Goal: Task Accomplishment & Management: Manage account settings

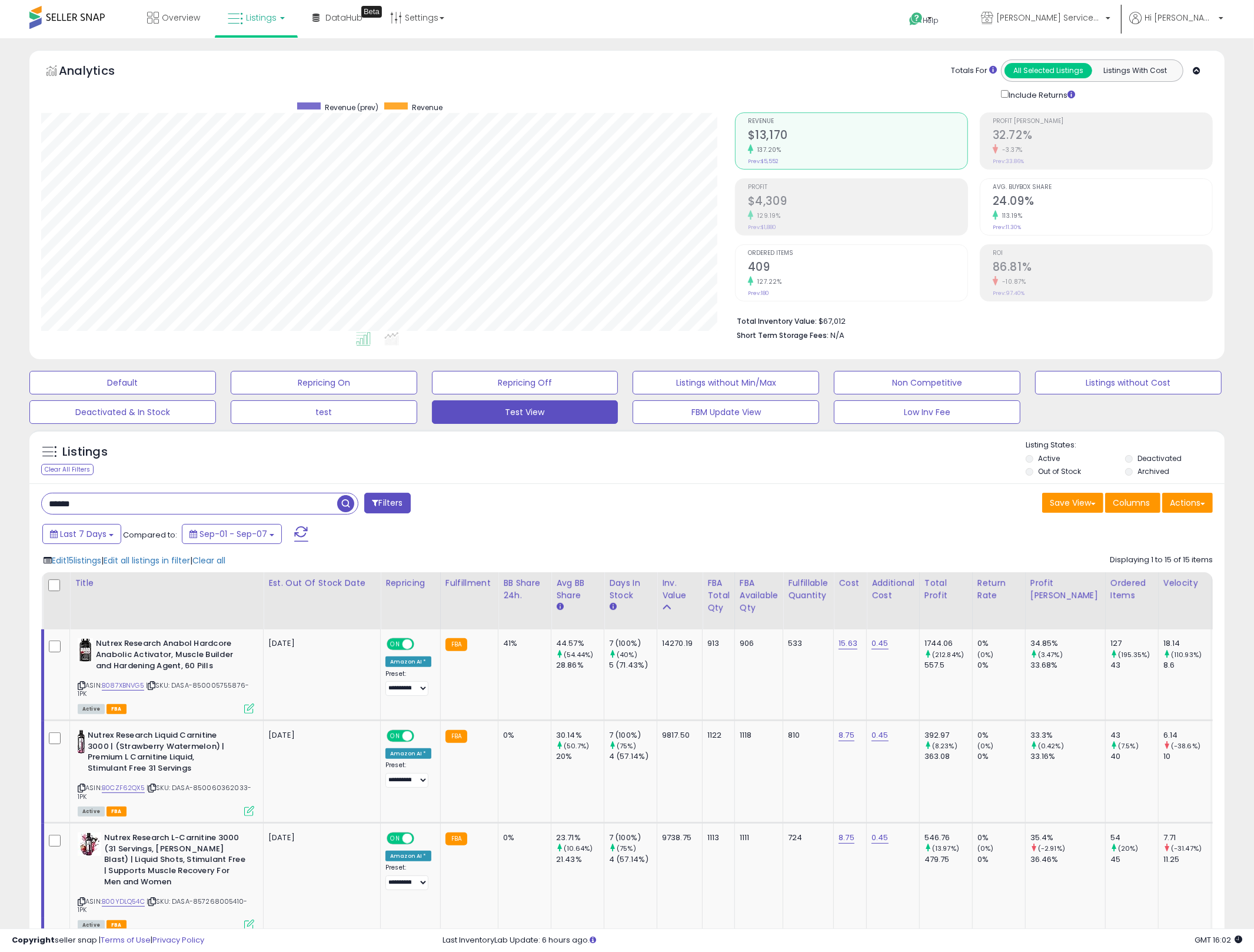
scroll to position [241, 695]
click at [56, 584] on div at bounding box center [55, 586] width 17 height 18
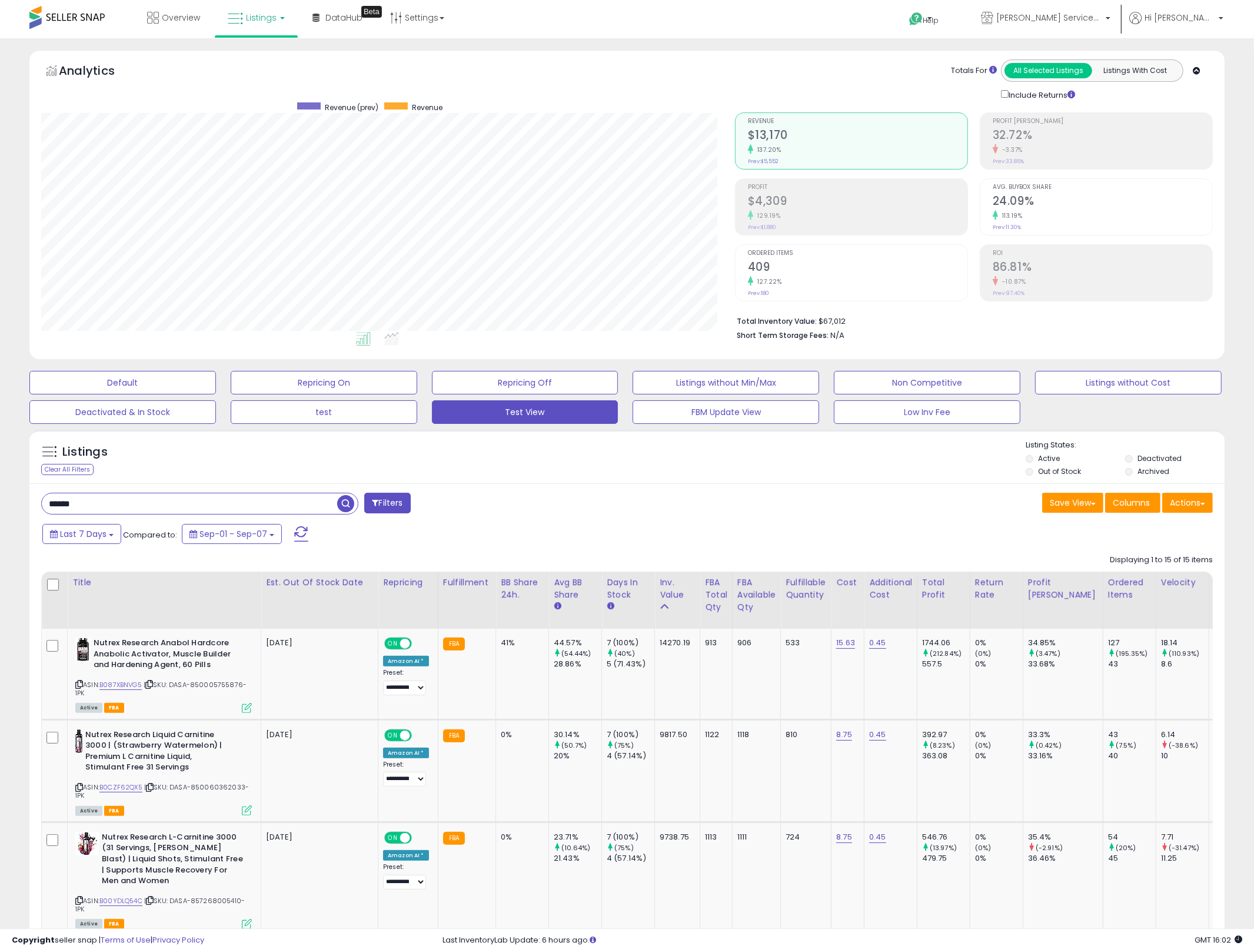
click at [582, 502] on div "****** Filters" at bounding box center [330, 505] width 596 height 24
click at [307, 503] on input "******" at bounding box center [189, 503] width 295 height 21
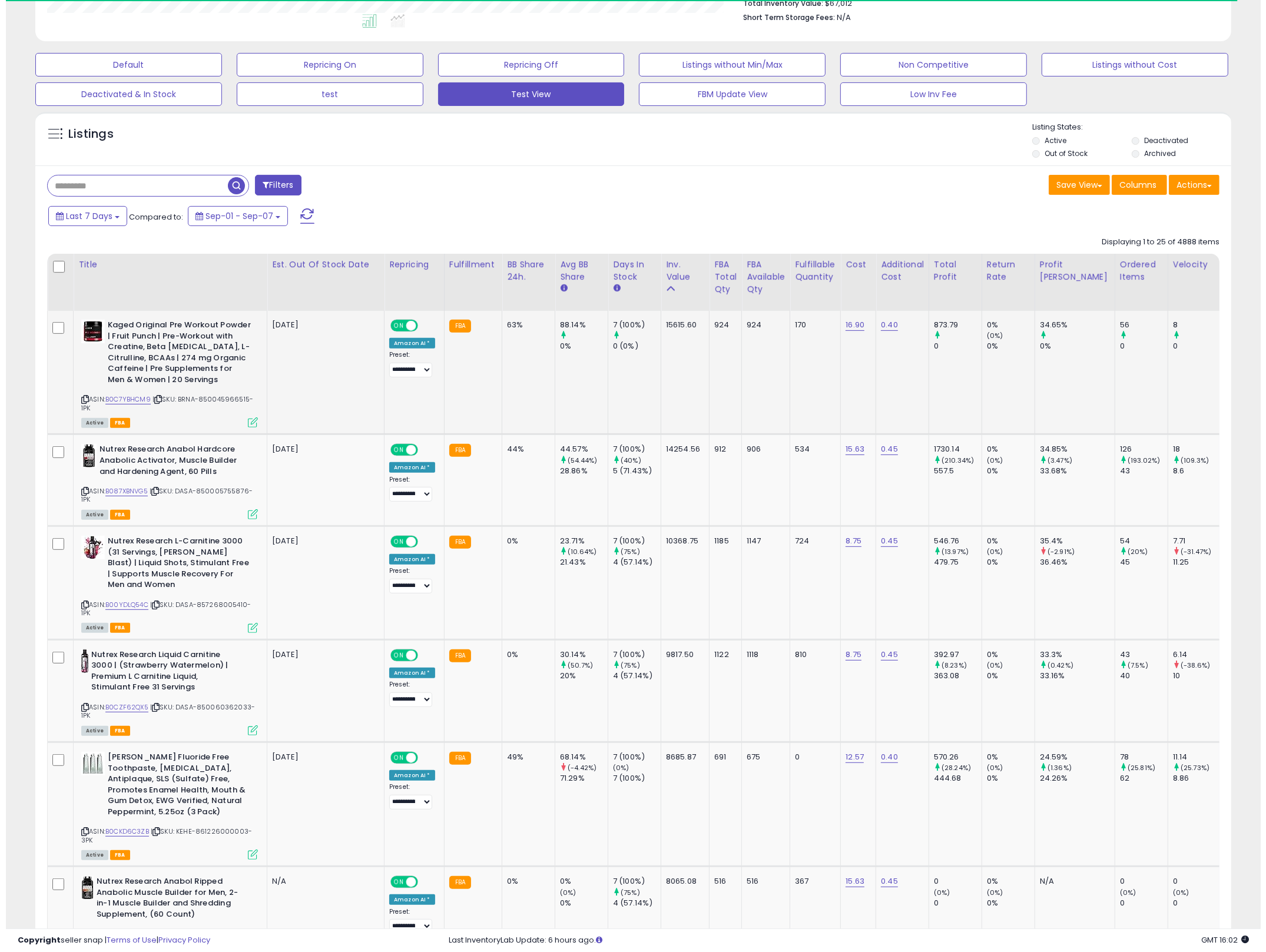
scroll to position [317, 0]
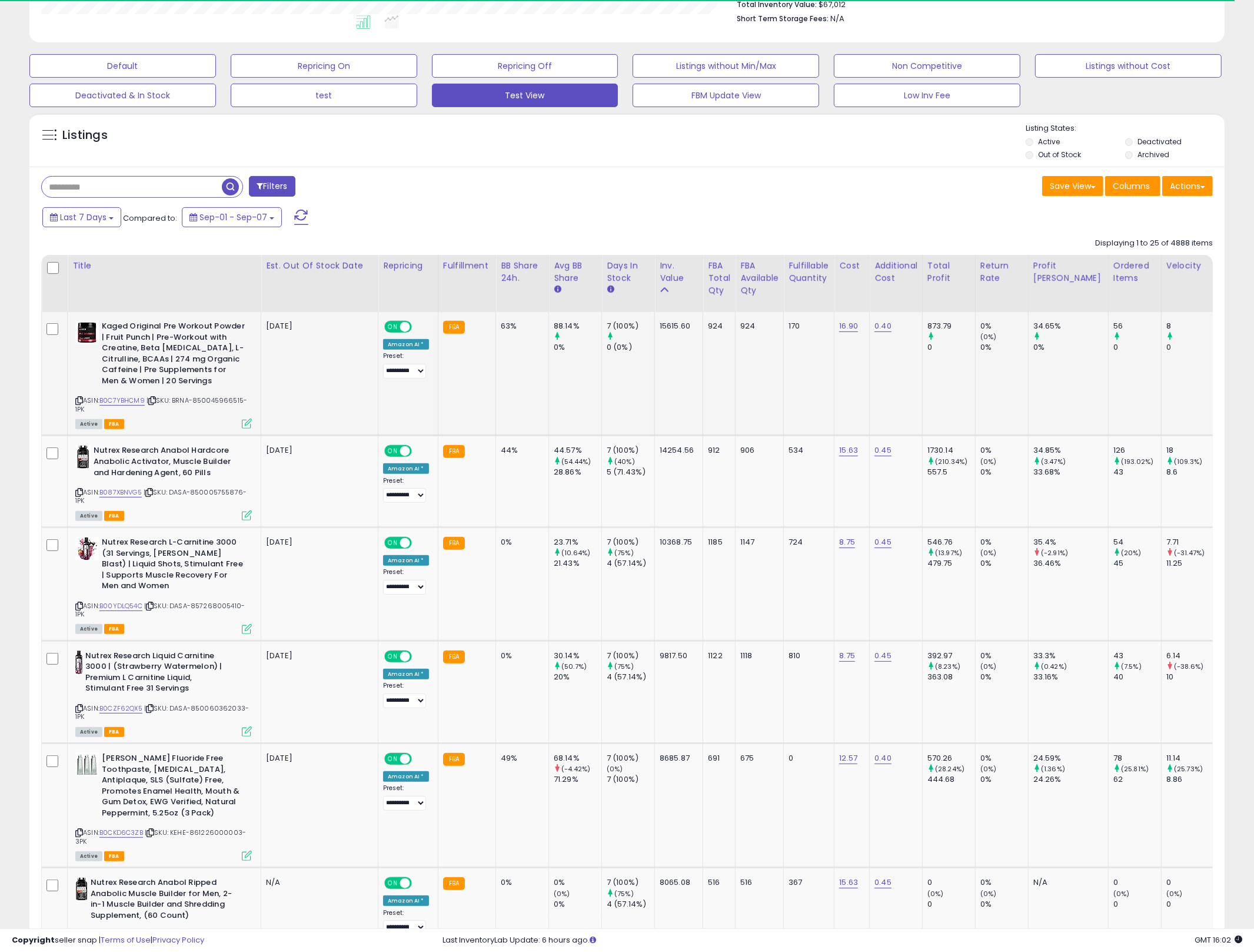
click at [986, 403] on td "0% (0%) 0%" at bounding box center [1002, 374] width 53 height 124
click at [76, 399] on icon at bounding box center [80, 401] width 8 height 7
click at [250, 422] on icon at bounding box center [247, 423] width 10 height 10
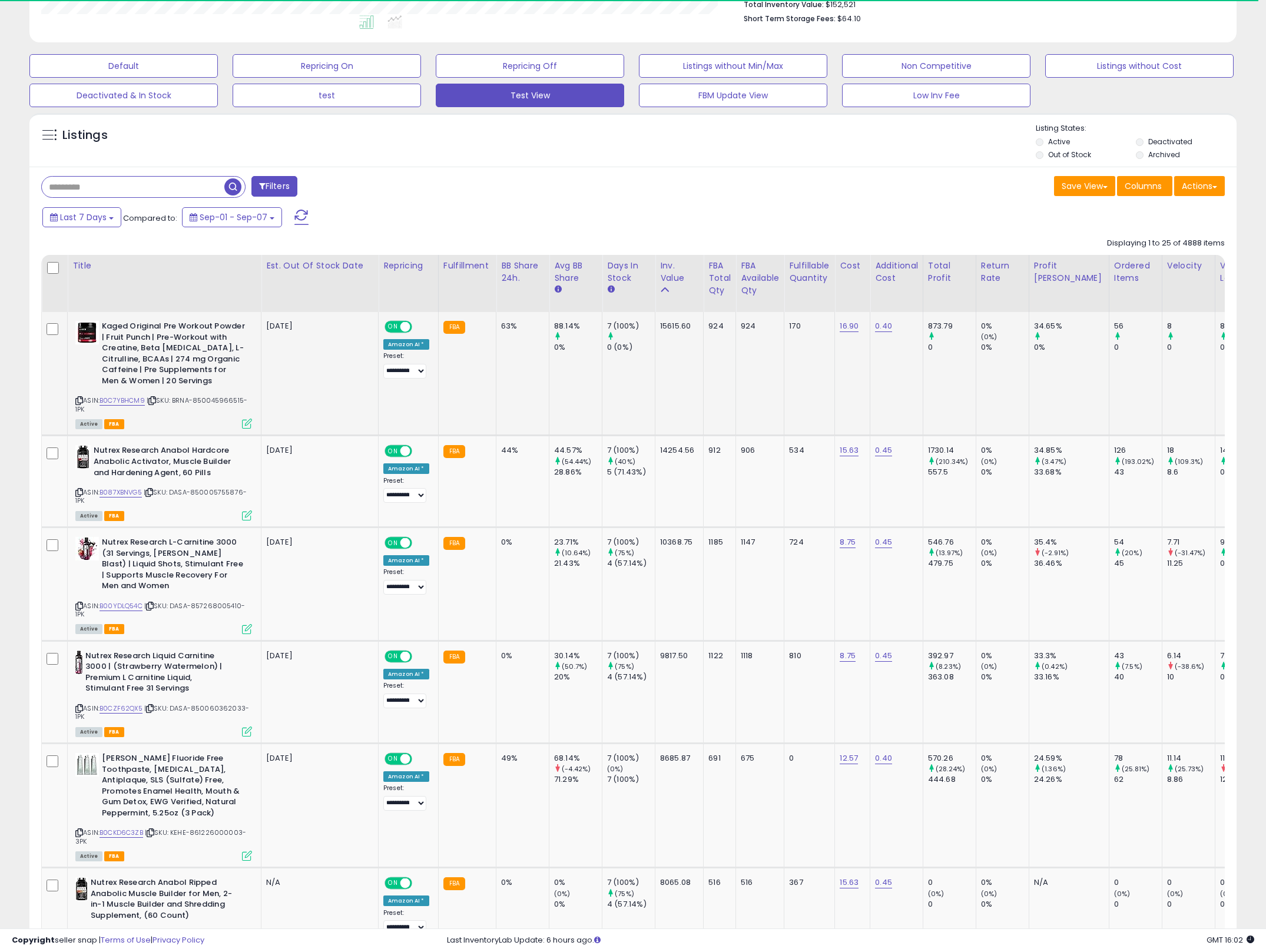
scroll to position [241, 701]
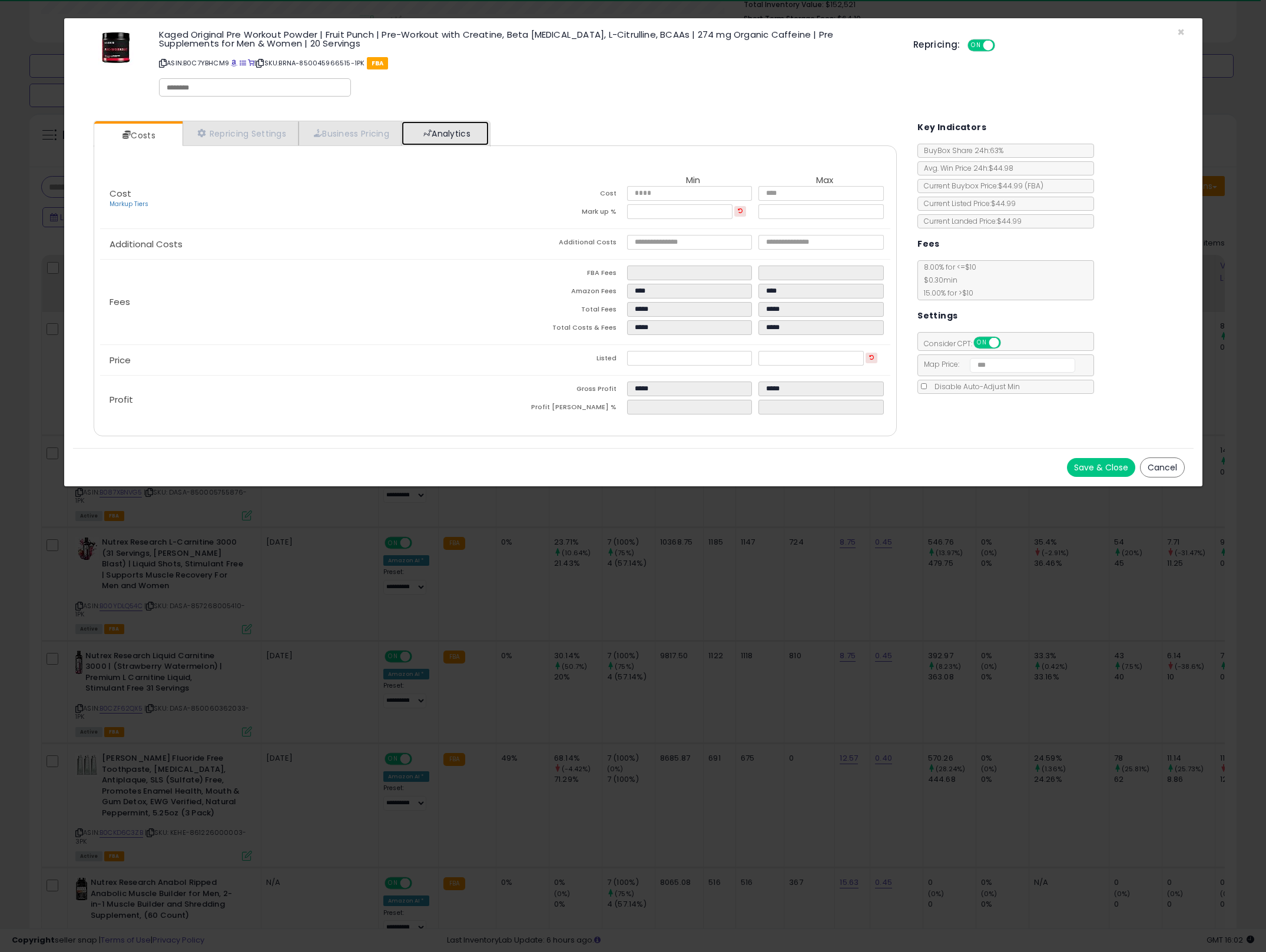
click at [448, 127] on link "Analytics" at bounding box center [445, 133] width 88 height 25
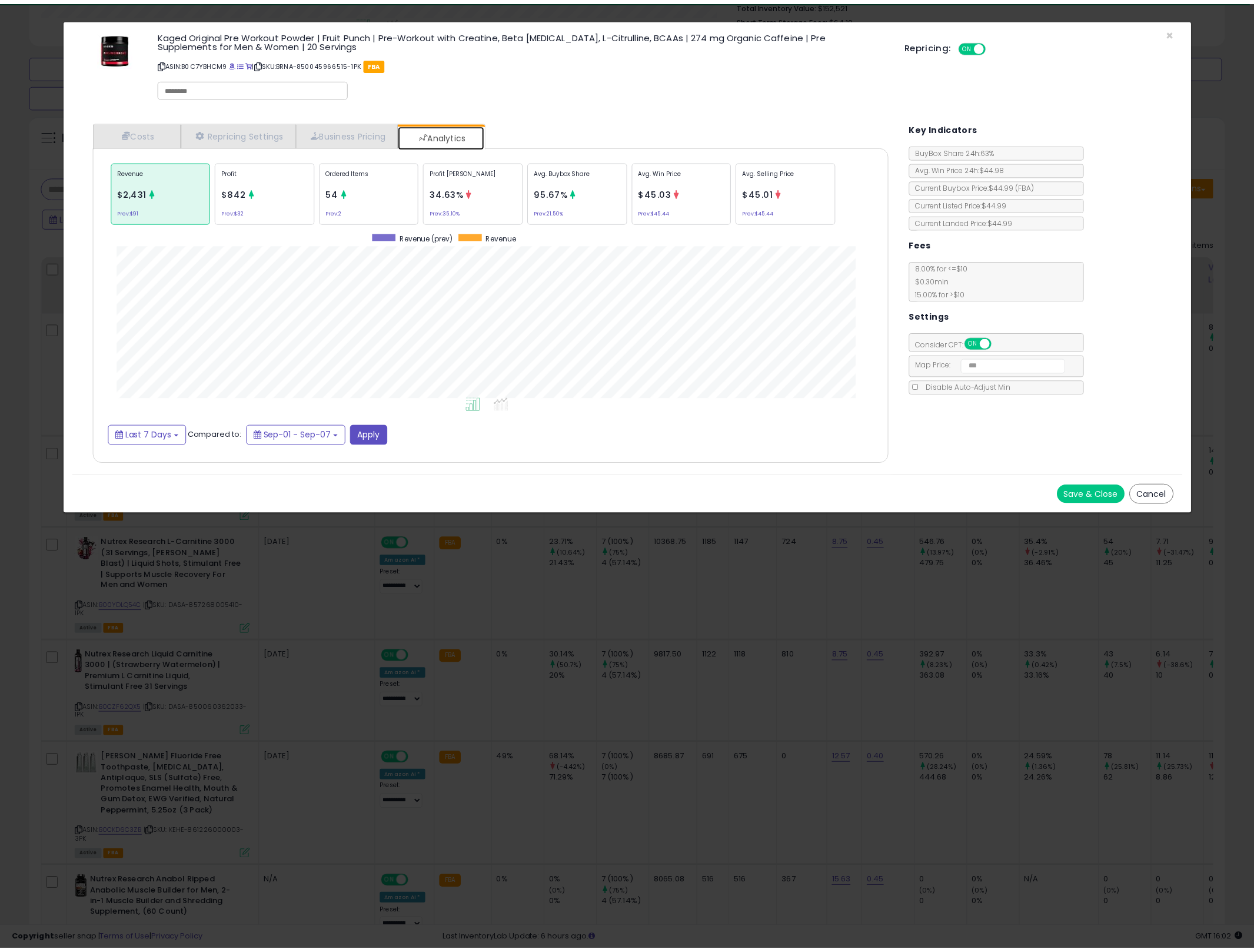
scroll to position [362, 826]
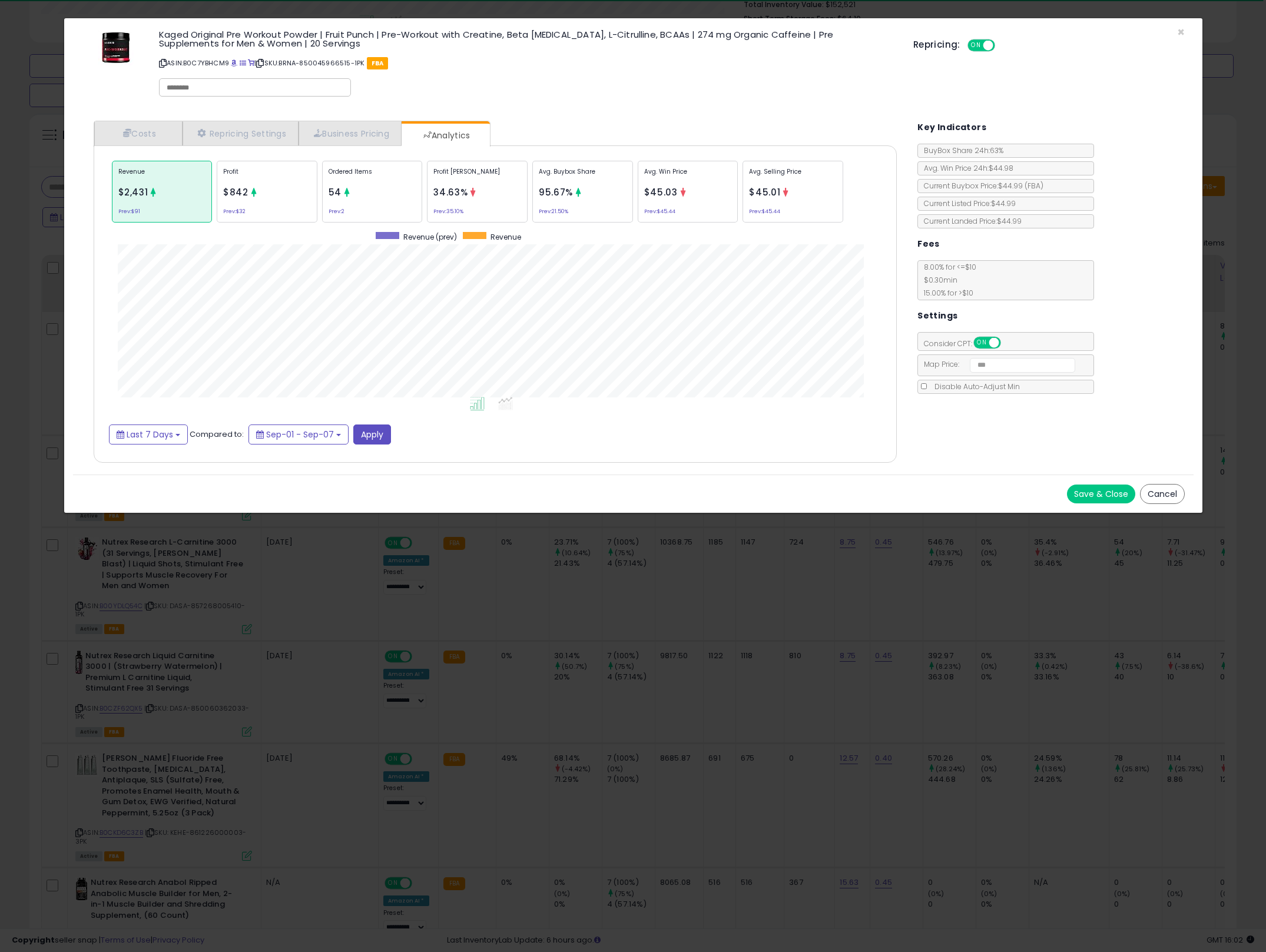
drag, startPoint x: 639, startPoint y: 598, endPoint x: 199, endPoint y: 542, distance: 443.5
click at [639, 599] on div "× Close Kaged Original Pre Workout Powder | Fruit Punch | Pre-Workout with Crea…" at bounding box center [633, 476] width 1266 height 952
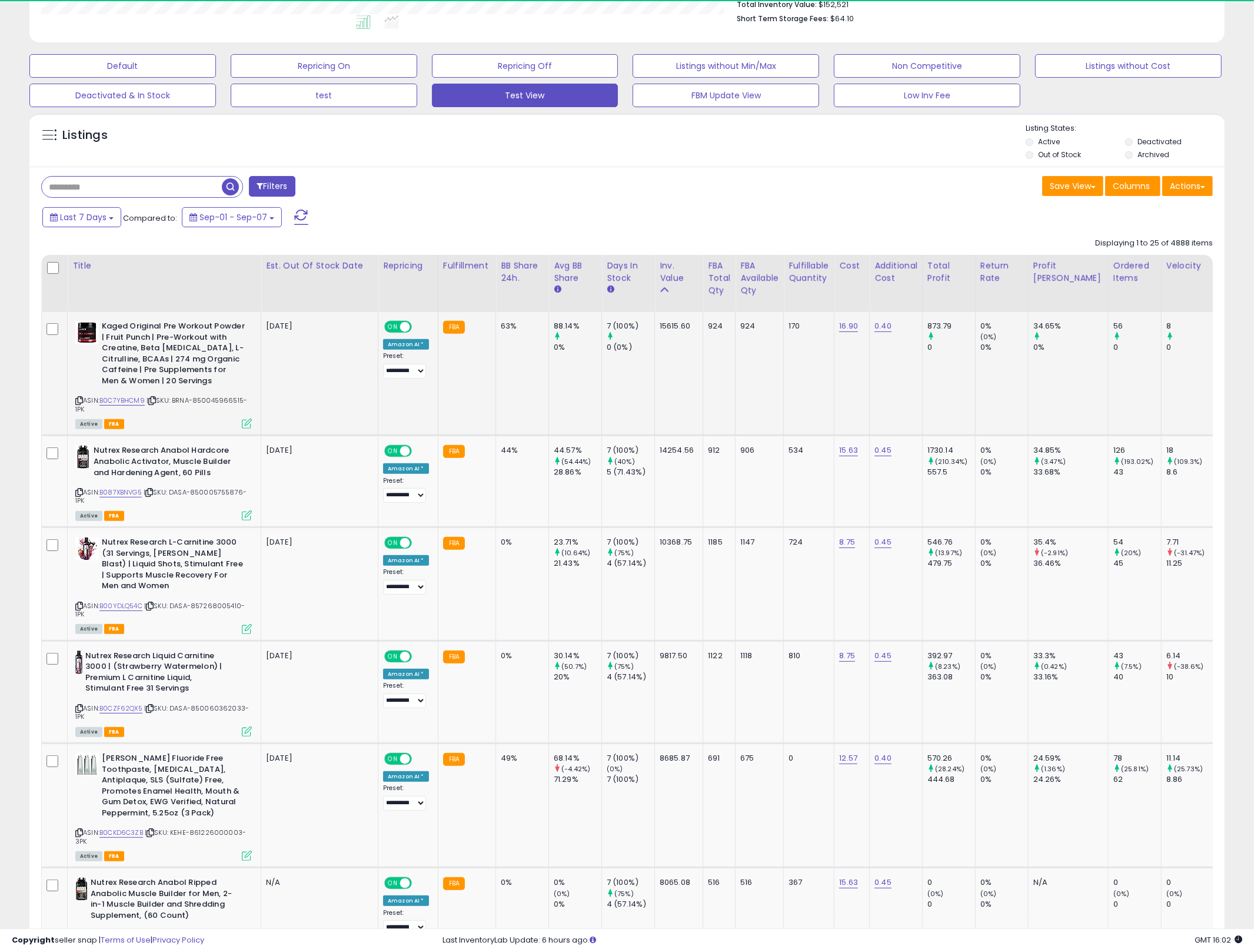
scroll to position [588487, 587922]
click at [141, 393] on div "ASIN: B0C7YBHCM9 | SKU: BRNA-850045966515-1PK Active FBA" at bounding box center [163, 374] width 176 height 106
click at [131, 396] on link "B0C7YBHCM9" at bounding box center [122, 401] width 45 height 10
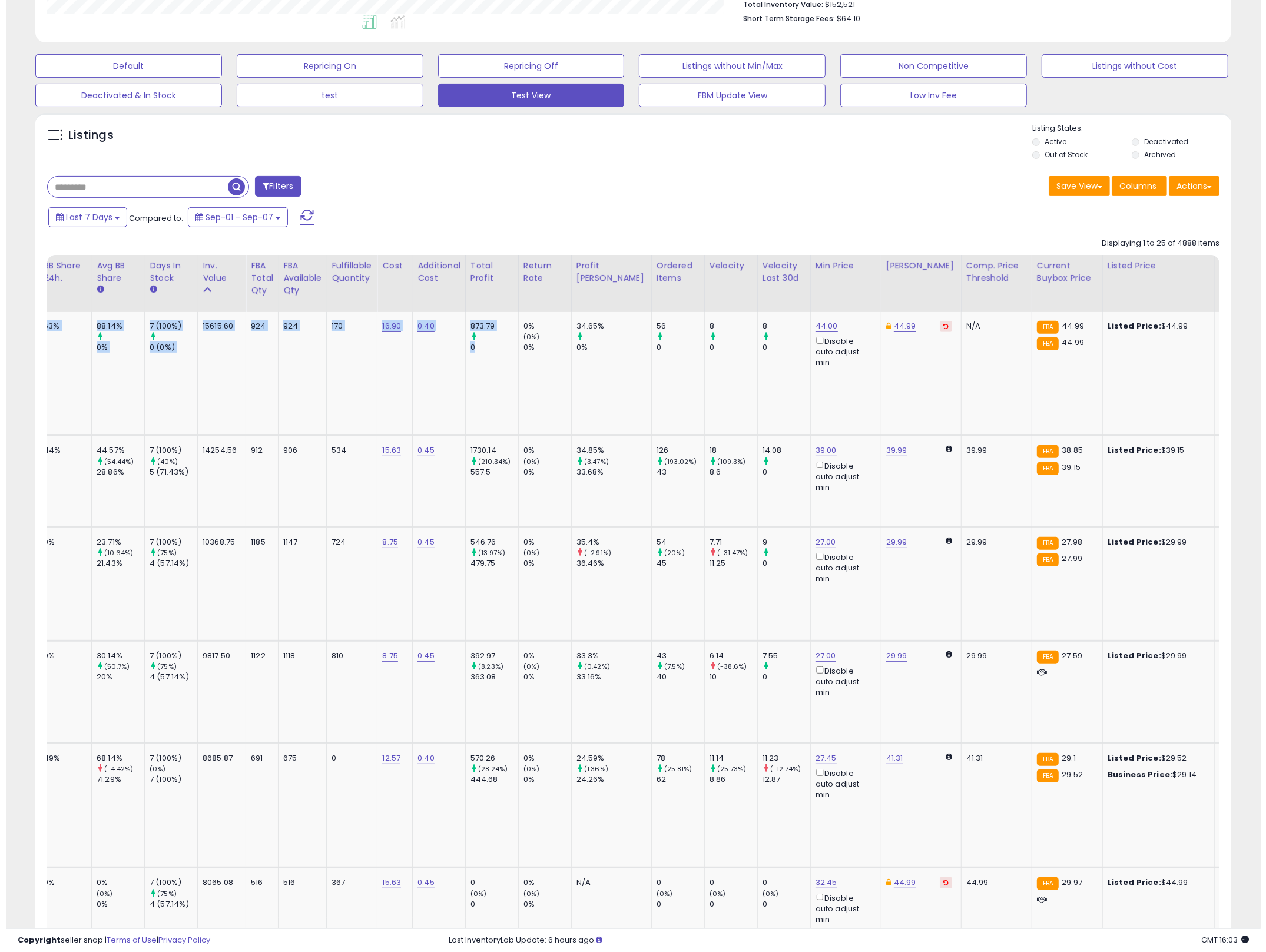
scroll to position [0, 0]
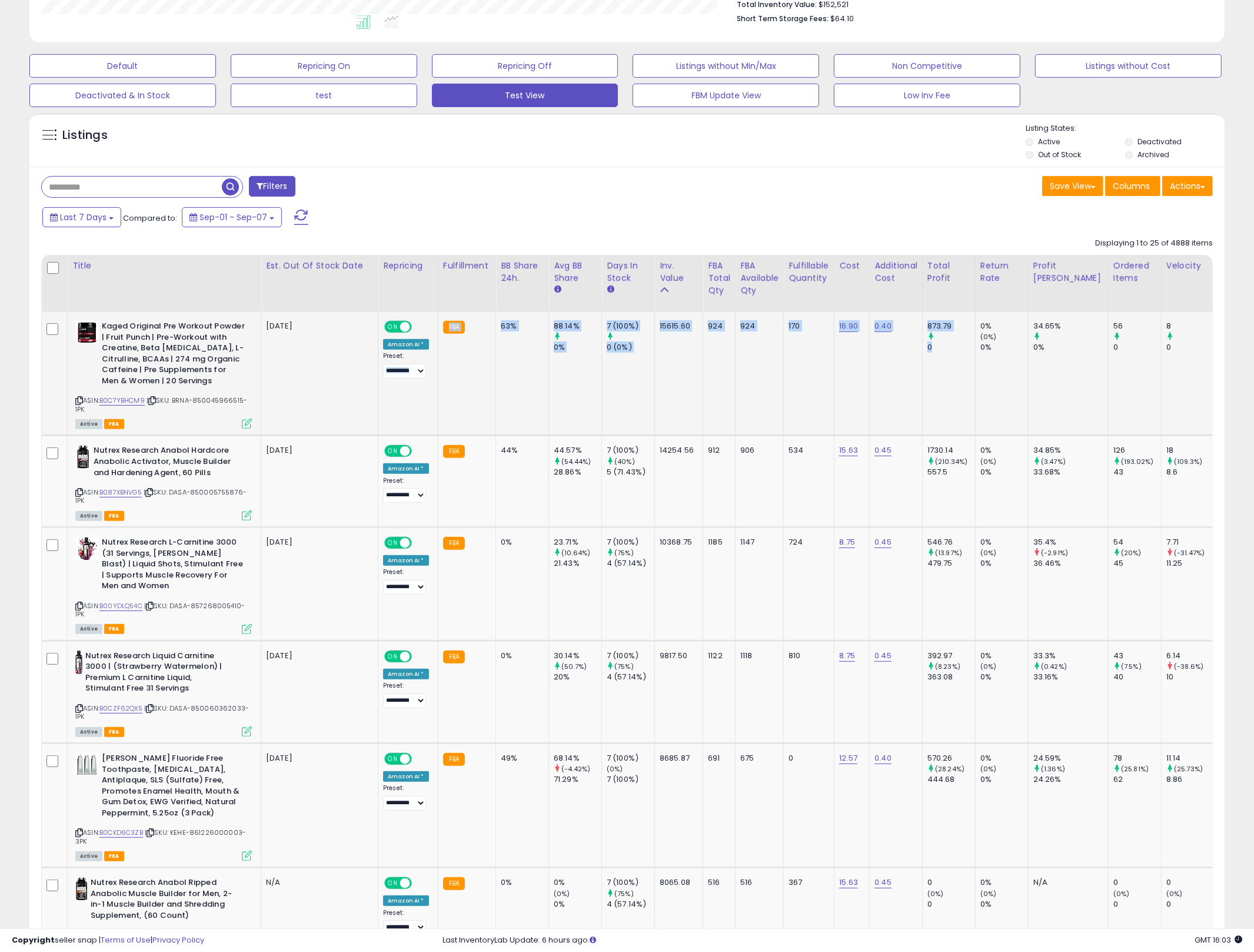
drag, startPoint x: 942, startPoint y: 399, endPoint x: 306, endPoint y: 405, distance: 636.0
click at [246, 423] on icon at bounding box center [247, 423] width 10 height 10
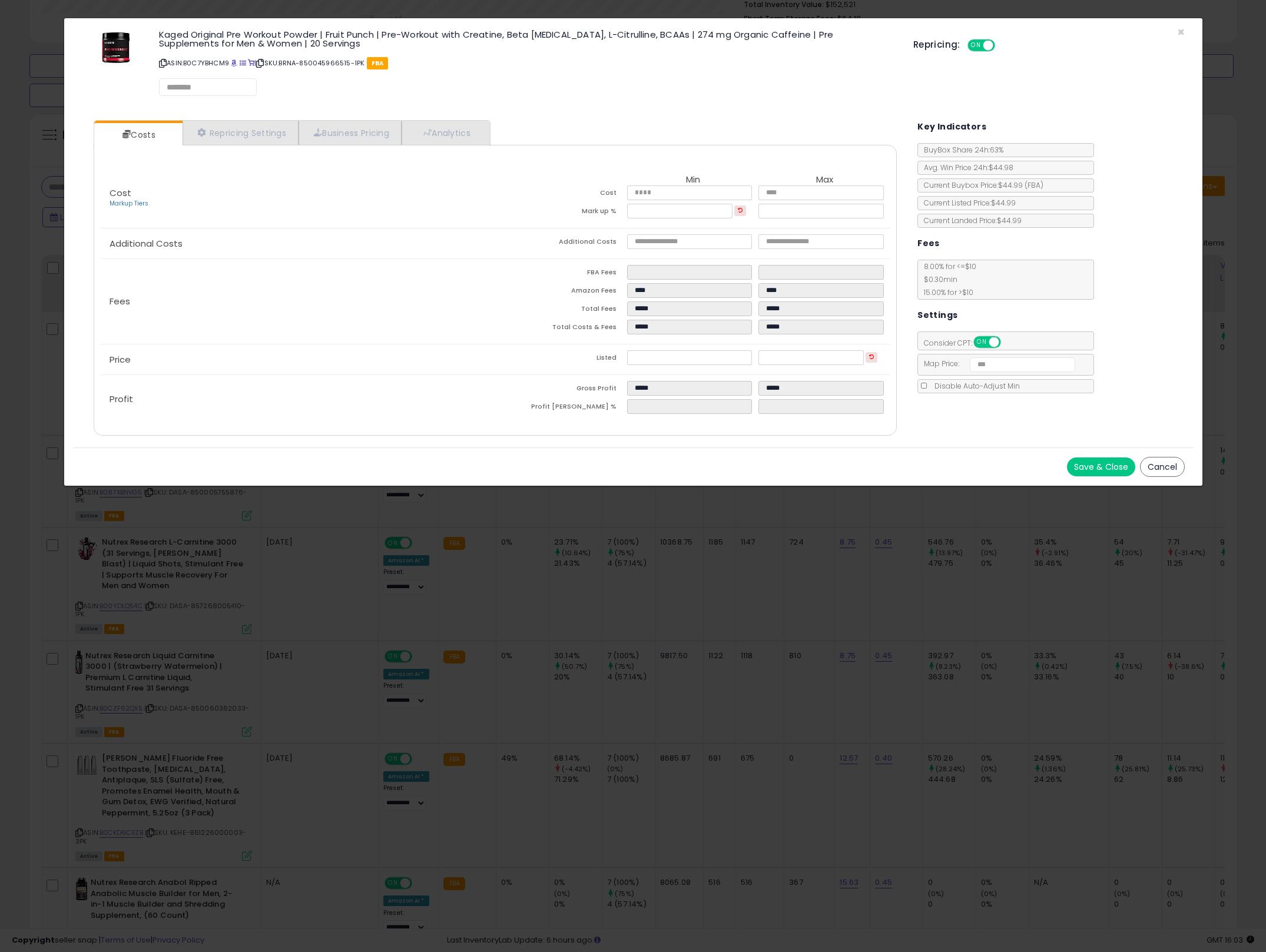
click at [1108, 619] on div "× Close Kaged Original Pre Workout Powder | Fruit Punch | Pre-Workout with Crea…" at bounding box center [633, 476] width 1266 height 952
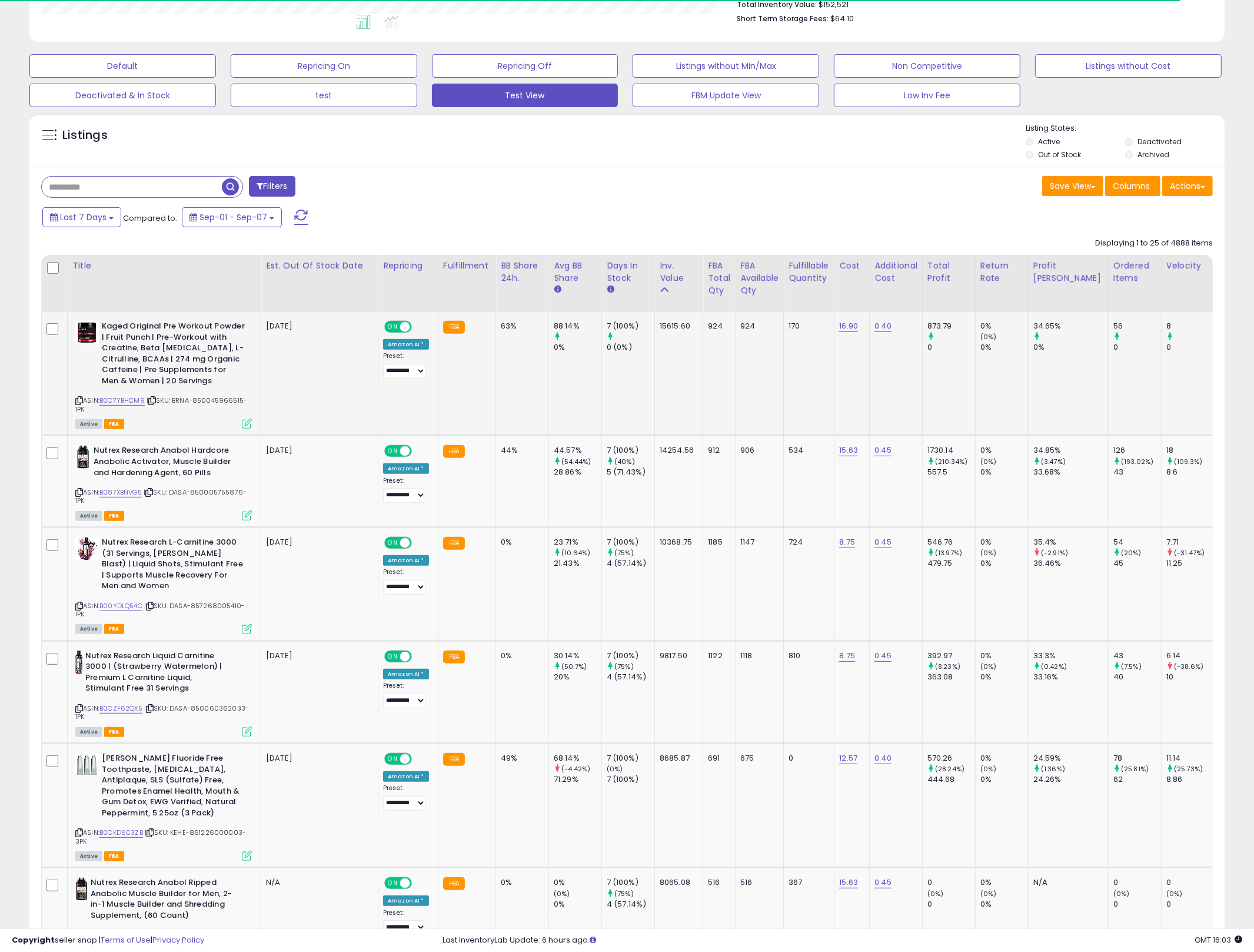
scroll to position [0, 0]
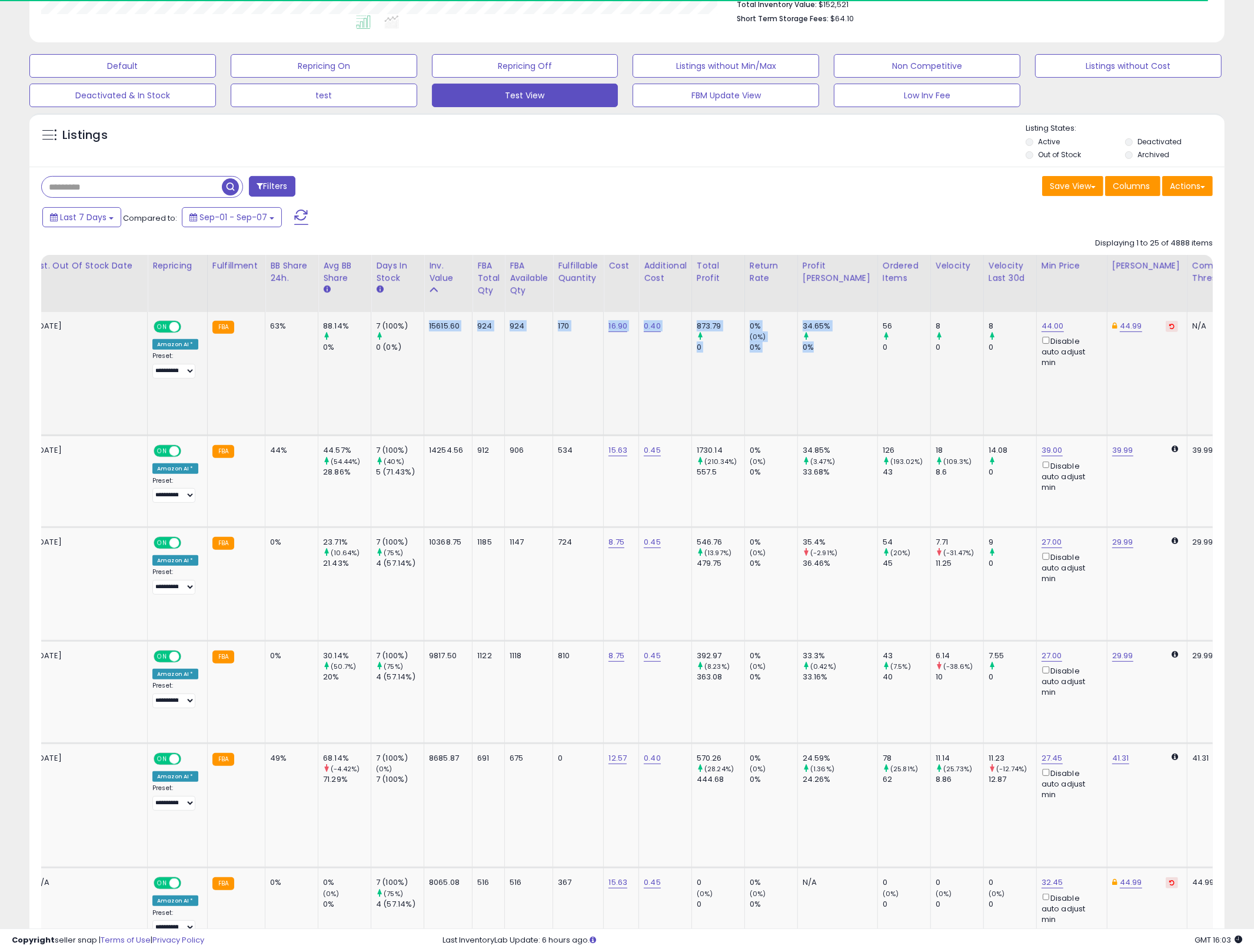
drag, startPoint x: 696, startPoint y: 377, endPoint x: 842, endPoint y: 381, distance: 146.1
click at [837, 380] on tr "Kaged Original Pre Workout Powder | Fruit Punch | Pre-Workout with Creatine, Be…" at bounding box center [1095, 374] width 2567 height 124
click at [936, 331] on div "8" at bounding box center [960, 326] width 47 height 11
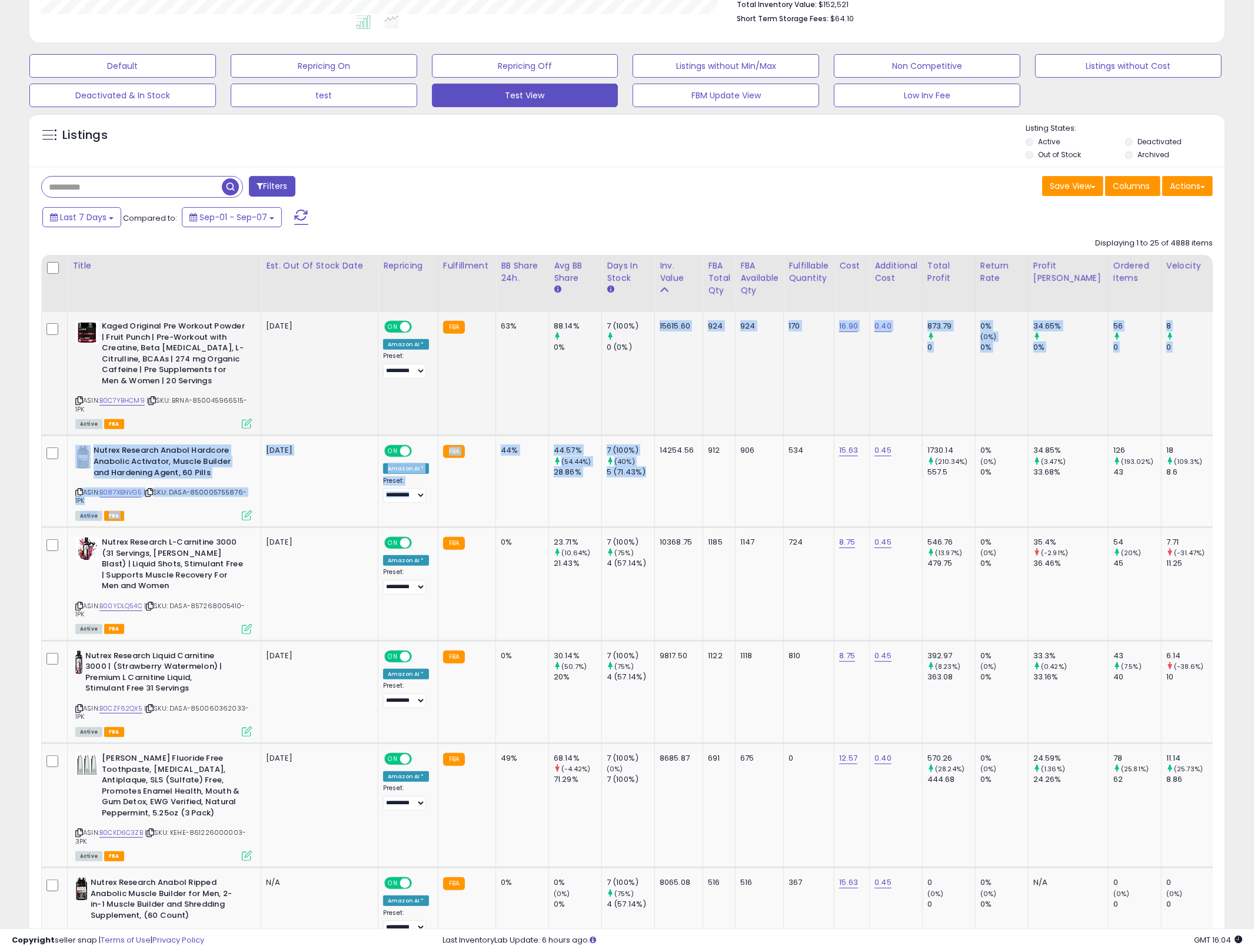
drag, startPoint x: 467, startPoint y: 441, endPoint x: 654, endPoint y: 410, distance: 189.6
click at [656, 410] on td "15615.60" at bounding box center [679, 374] width 48 height 124
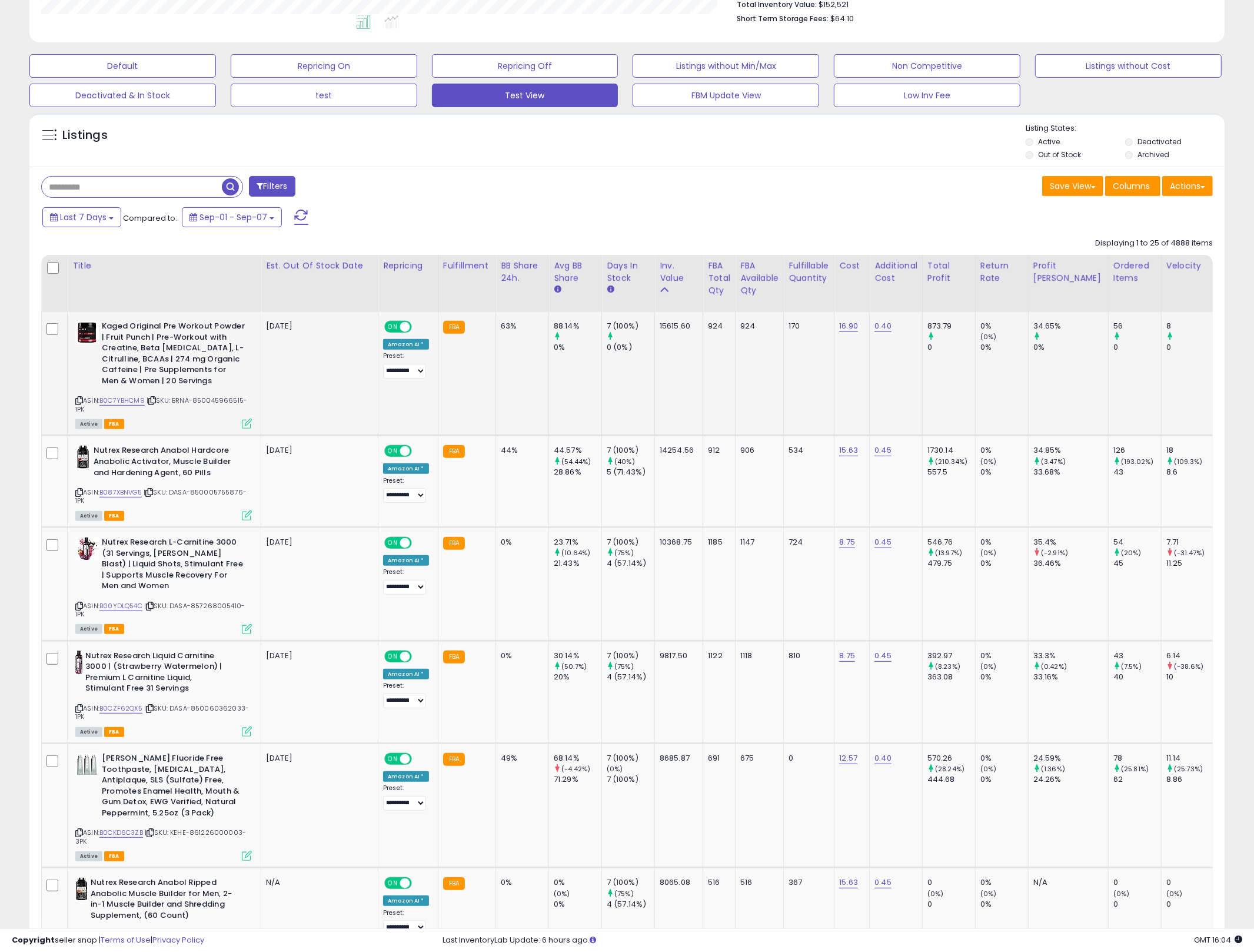
click at [758, 366] on td "924" at bounding box center [760, 374] width 48 height 124
drag, startPoint x: 836, startPoint y: 344, endPoint x: 497, endPoint y: 325, distance: 339.5
click at [501, 325] on div "63%" at bounding box center [520, 326] width 38 height 11
drag, startPoint x: 498, startPoint y: 325, endPoint x: 800, endPoint y: 325, distance: 302.0
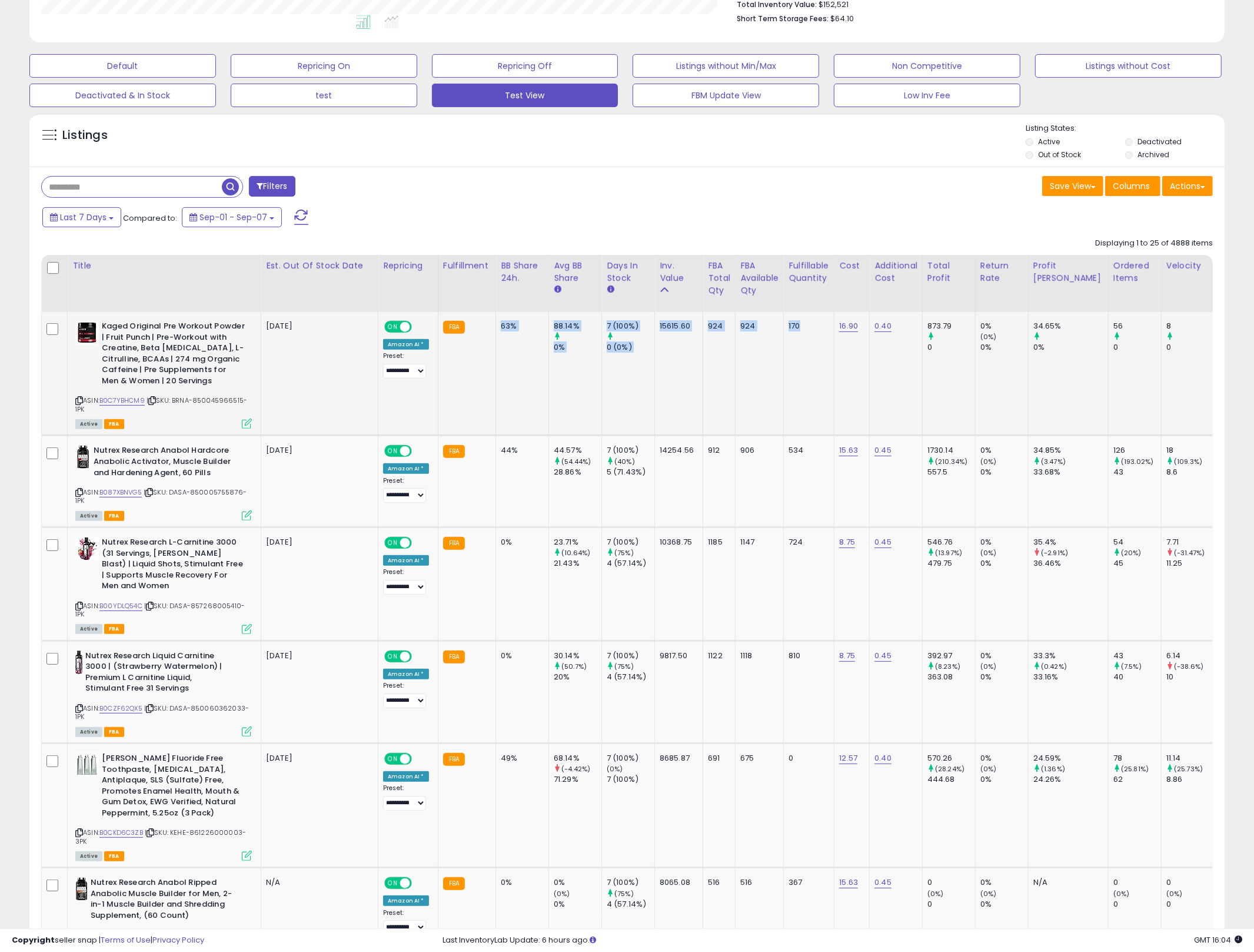
click at [800, 325] on div "170" at bounding box center [806, 326] width 36 height 11
drag, startPoint x: 799, startPoint y: 325, endPoint x: 493, endPoint y: 335, distance: 306.2
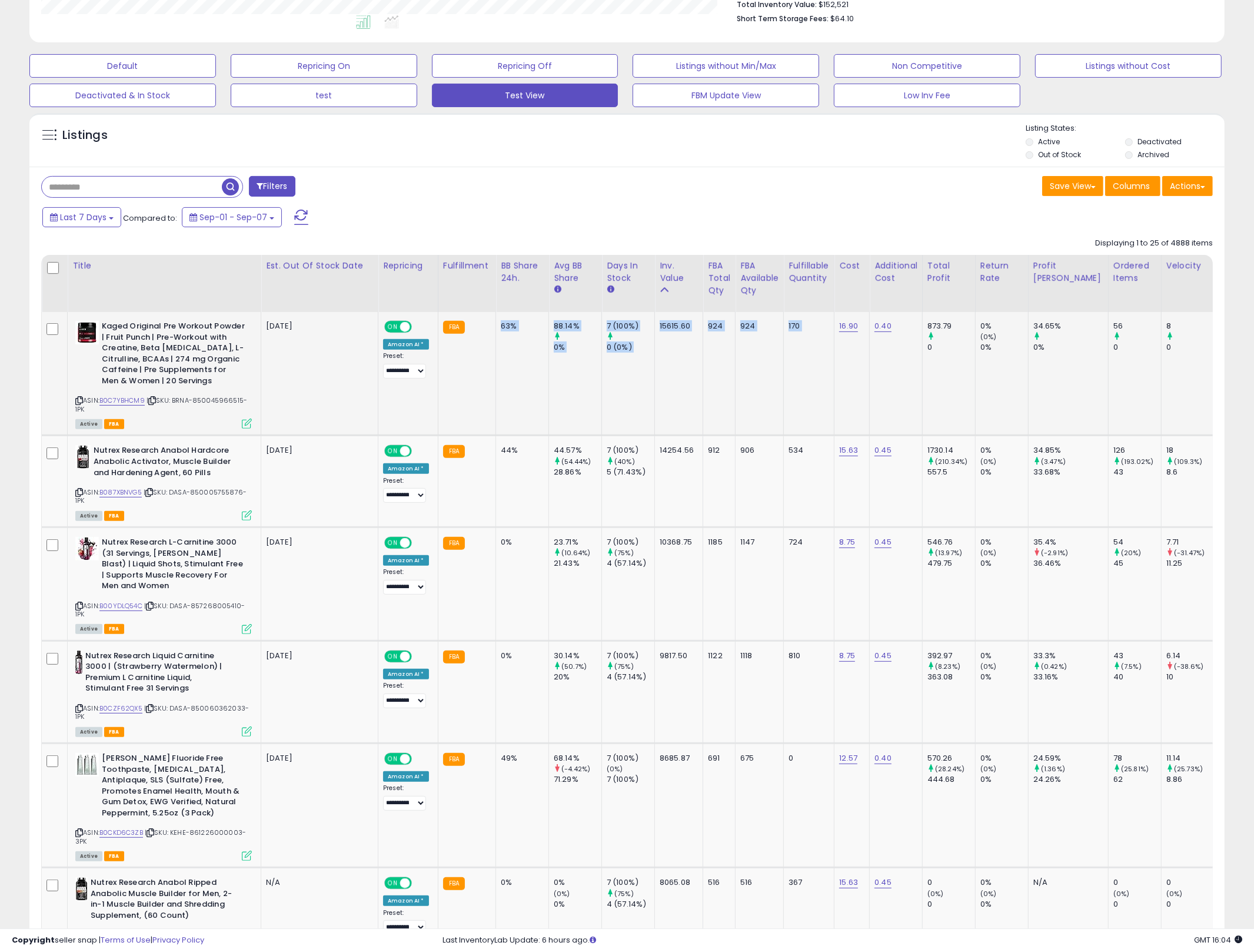
click at [496, 335] on td "63%" at bounding box center [523, 374] width 53 height 124
drag, startPoint x: 493, startPoint y: 335, endPoint x: 881, endPoint y: 347, distance: 388.2
click at [881, 347] on td "0.40" at bounding box center [897, 374] width 53 height 124
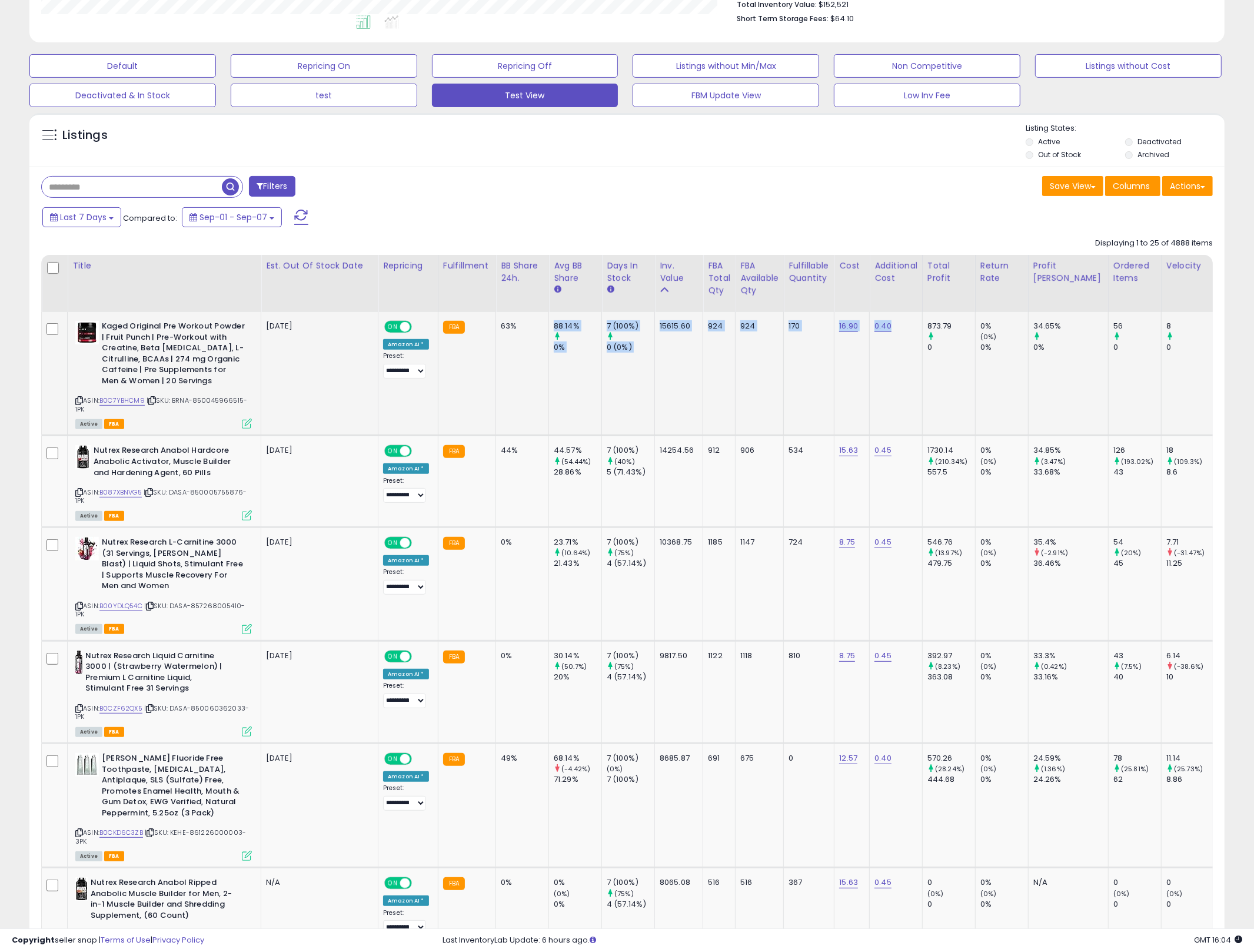
drag, startPoint x: 881, startPoint y: 347, endPoint x: 496, endPoint y: 342, distance: 385.0
click at [496, 342] on td "63%" at bounding box center [523, 374] width 53 height 124
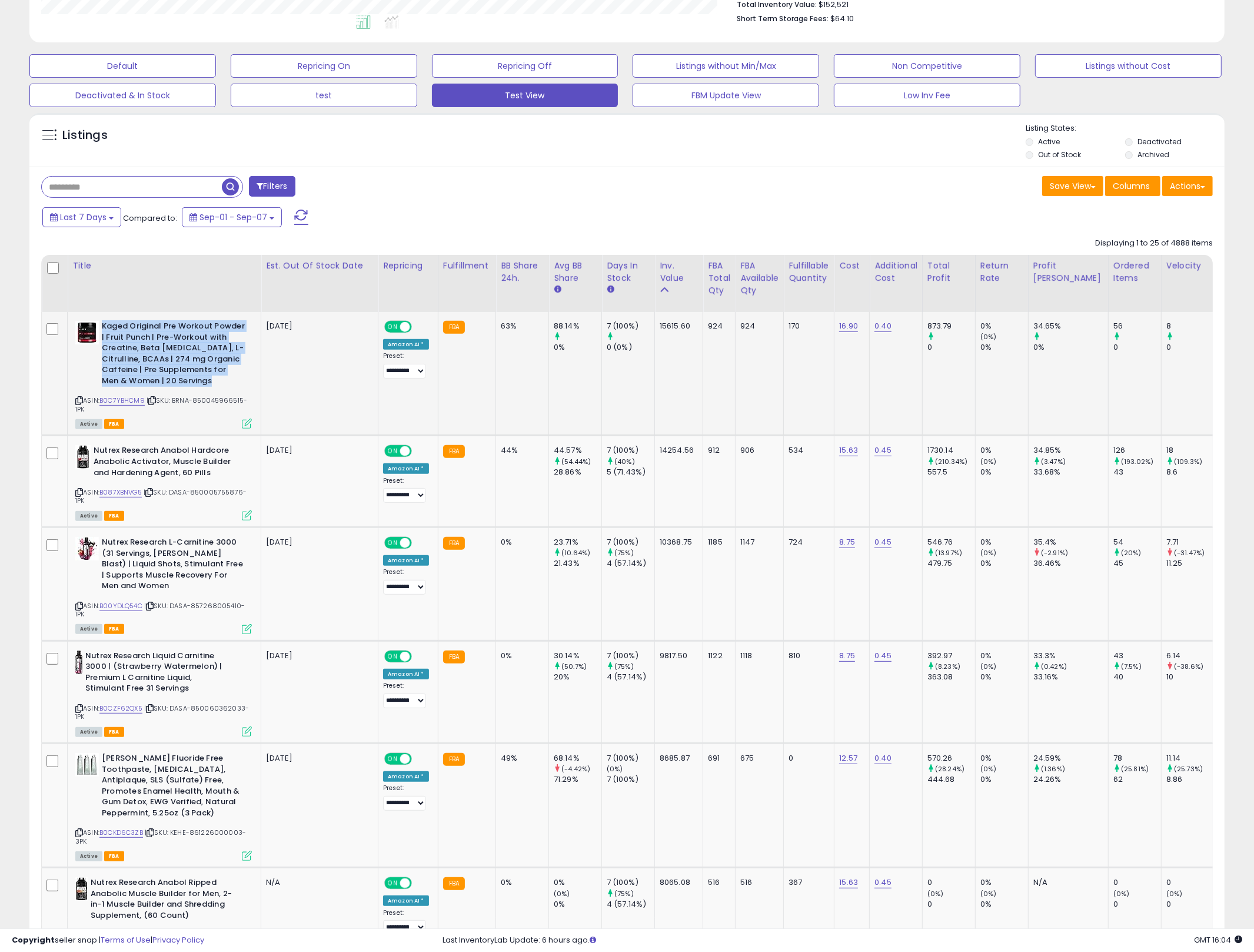
click at [251, 354] on td "Kaged Original Pre Workout Powder | Fruit Punch | Pre-Workout with Creatine, Be…" at bounding box center [164, 374] width 194 height 124
click at [220, 380] on b "Kaged Original Pre Workout Powder | Fruit Punch | Pre-Workout with Creatine, Be…" at bounding box center [172, 354] width 143 height 68
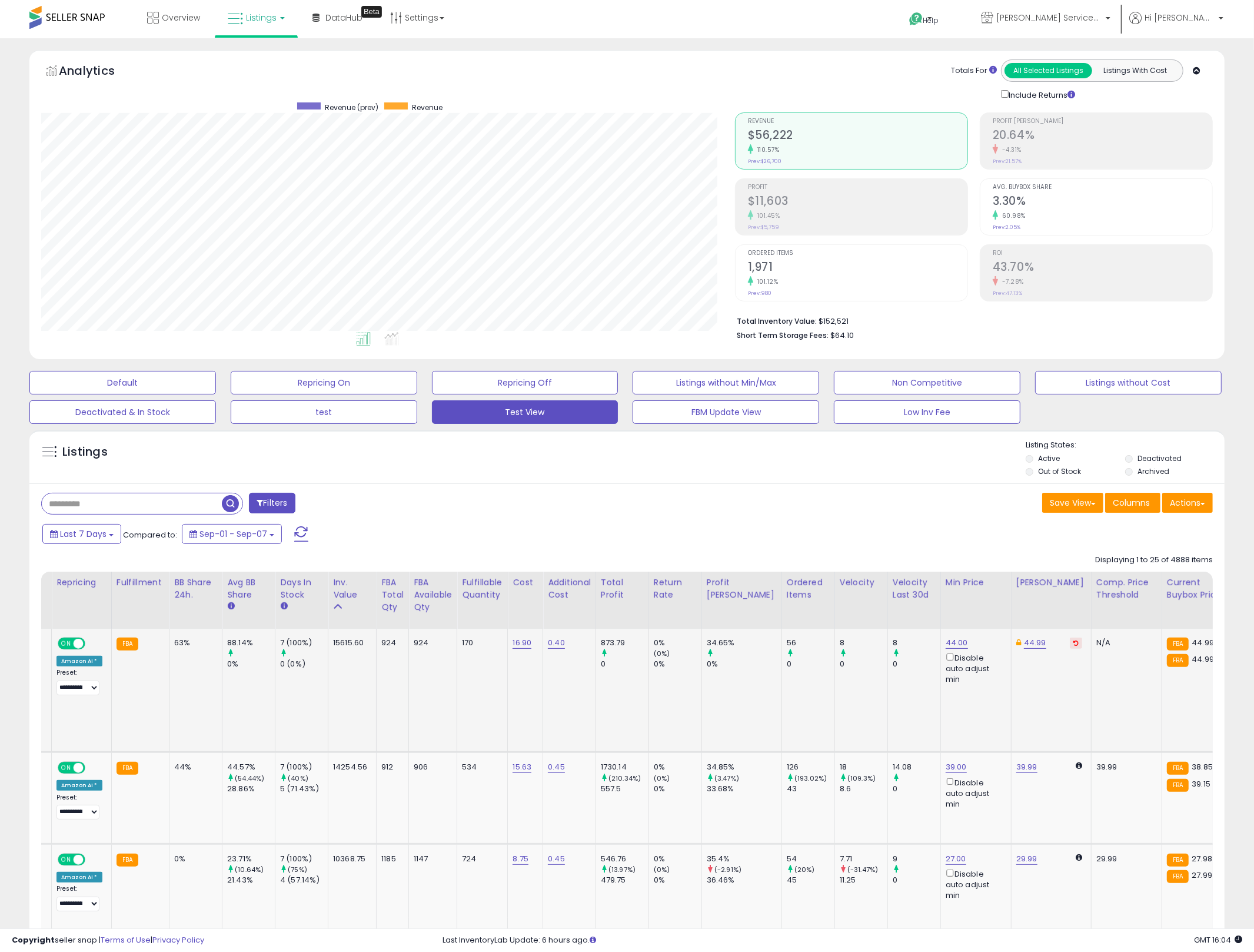
scroll to position [0, 395]
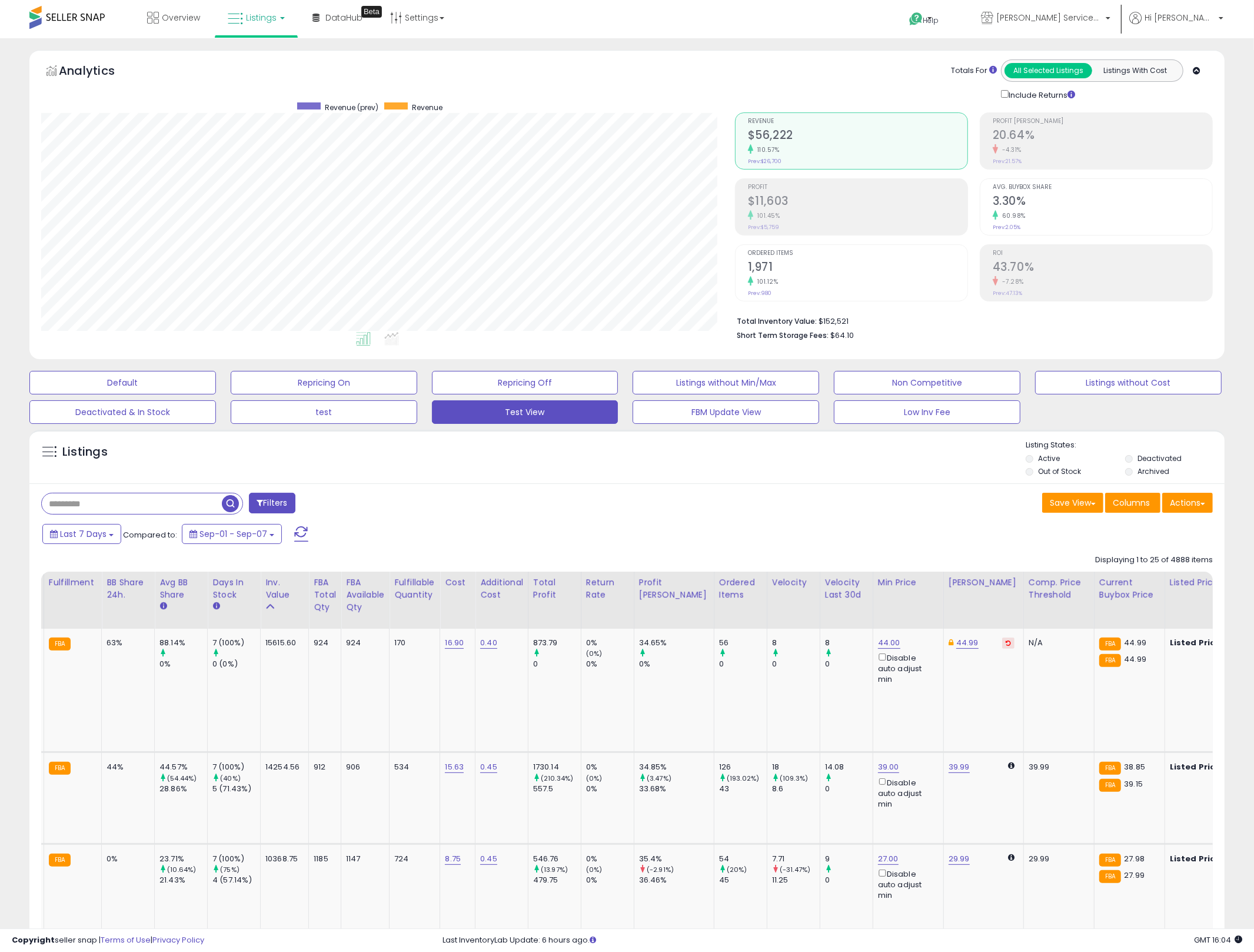
drag, startPoint x: 1018, startPoint y: 702, endPoint x: 630, endPoint y: 339, distance: 531.3
click at [680, 653] on tr "Kaged Original Pre Workout Powder | Fruit Punch | Pre-Workout with Creatine, Be…" at bounding box center [931, 691] width 2567 height 124
click at [820, 707] on td "8 0" at bounding box center [846, 691] width 53 height 124
click at [878, 638] on link "44.00" at bounding box center [889, 643] width 23 height 12
click at [846, 602] on input "*****" at bounding box center [832, 602] width 104 height 20
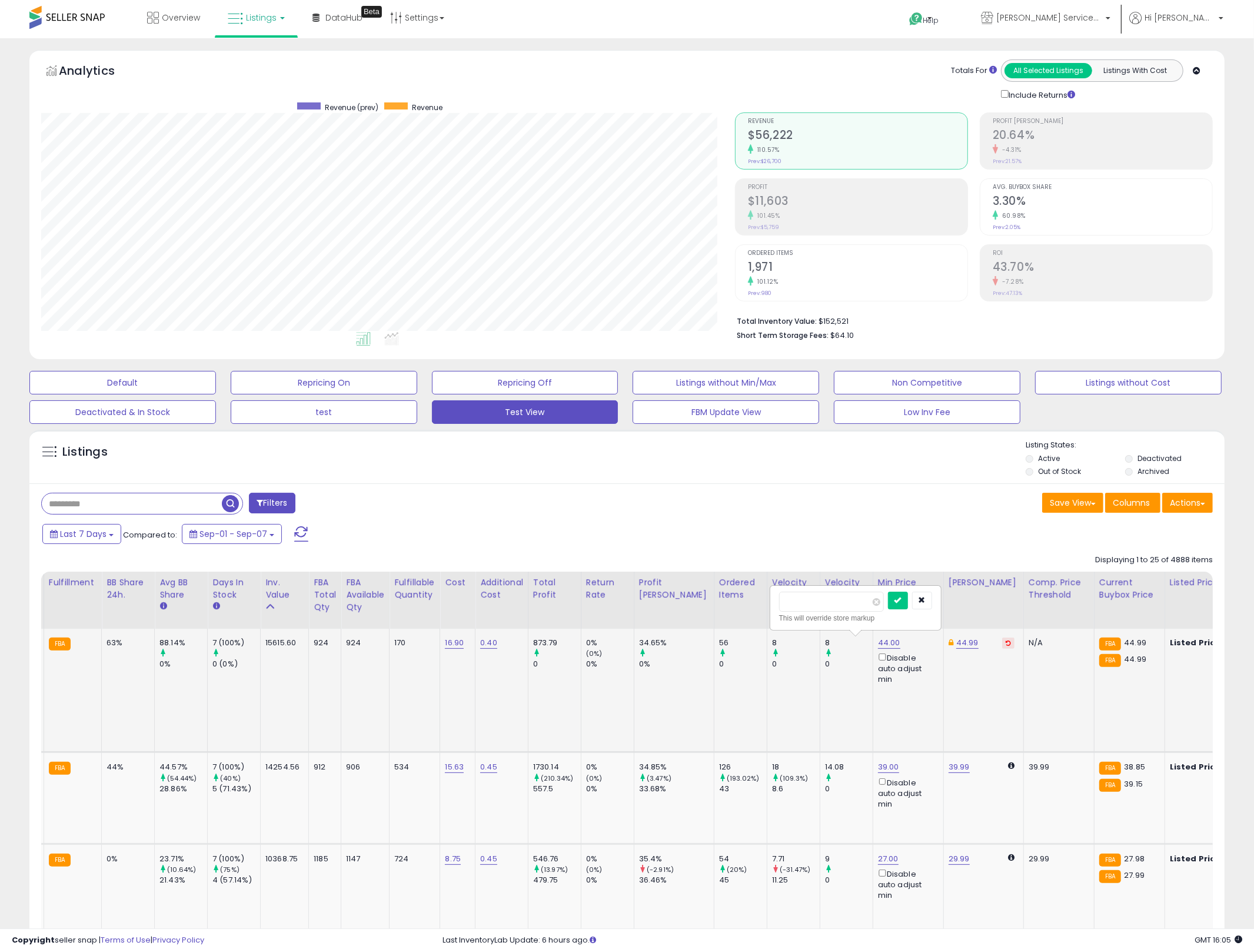
click at [846, 602] on input "*****" at bounding box center [832, 602] width 104 height 20
type input "**"
drag, startPoint x: 910, startPoint y: 601, endPoint x: 936, endPoint y: 734, distance: 135.5
click at [902, 601] on icon "submit" at bounding box center [898, 600] width 7 height 7
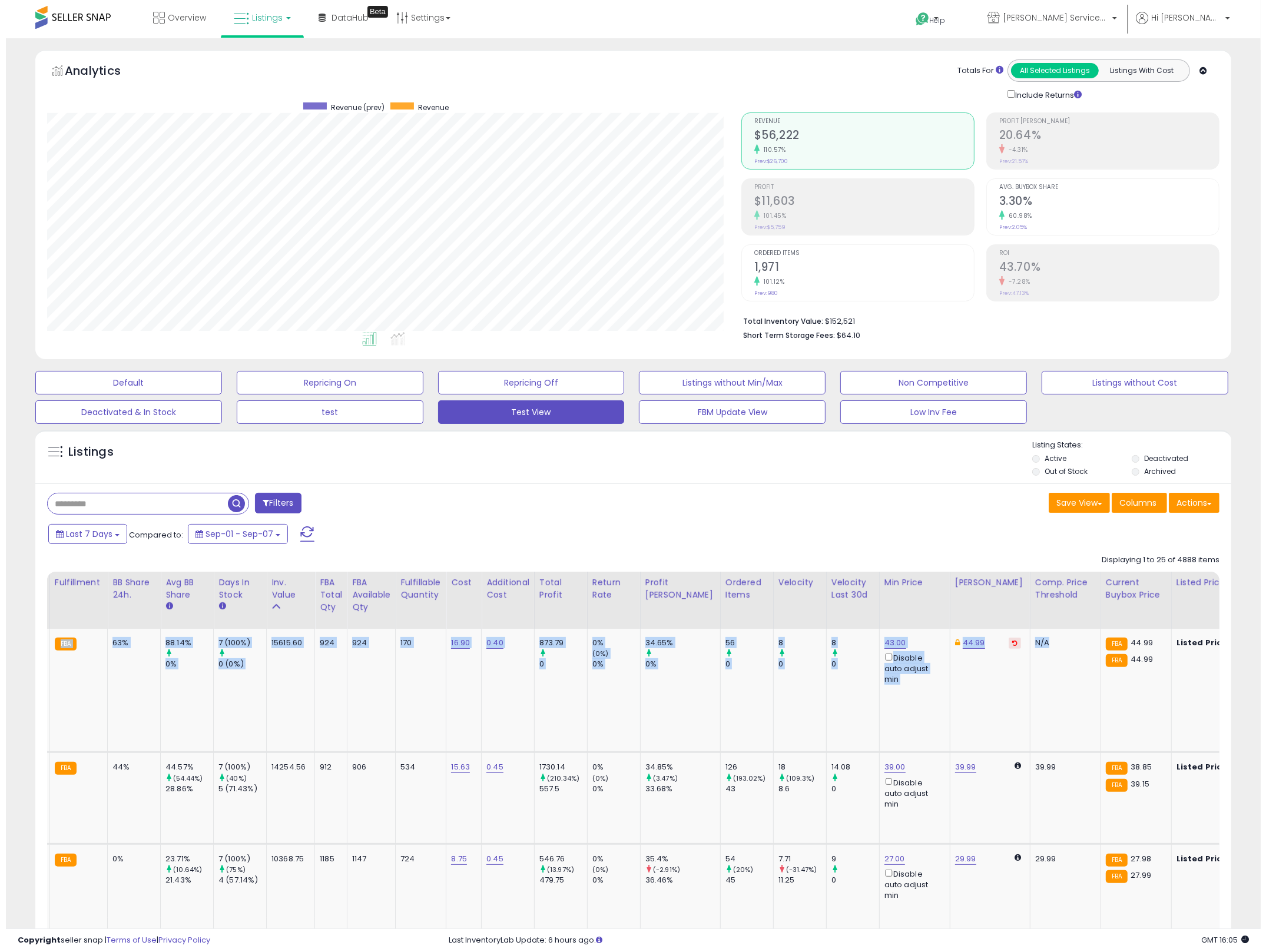
scroll to position [0, 0]
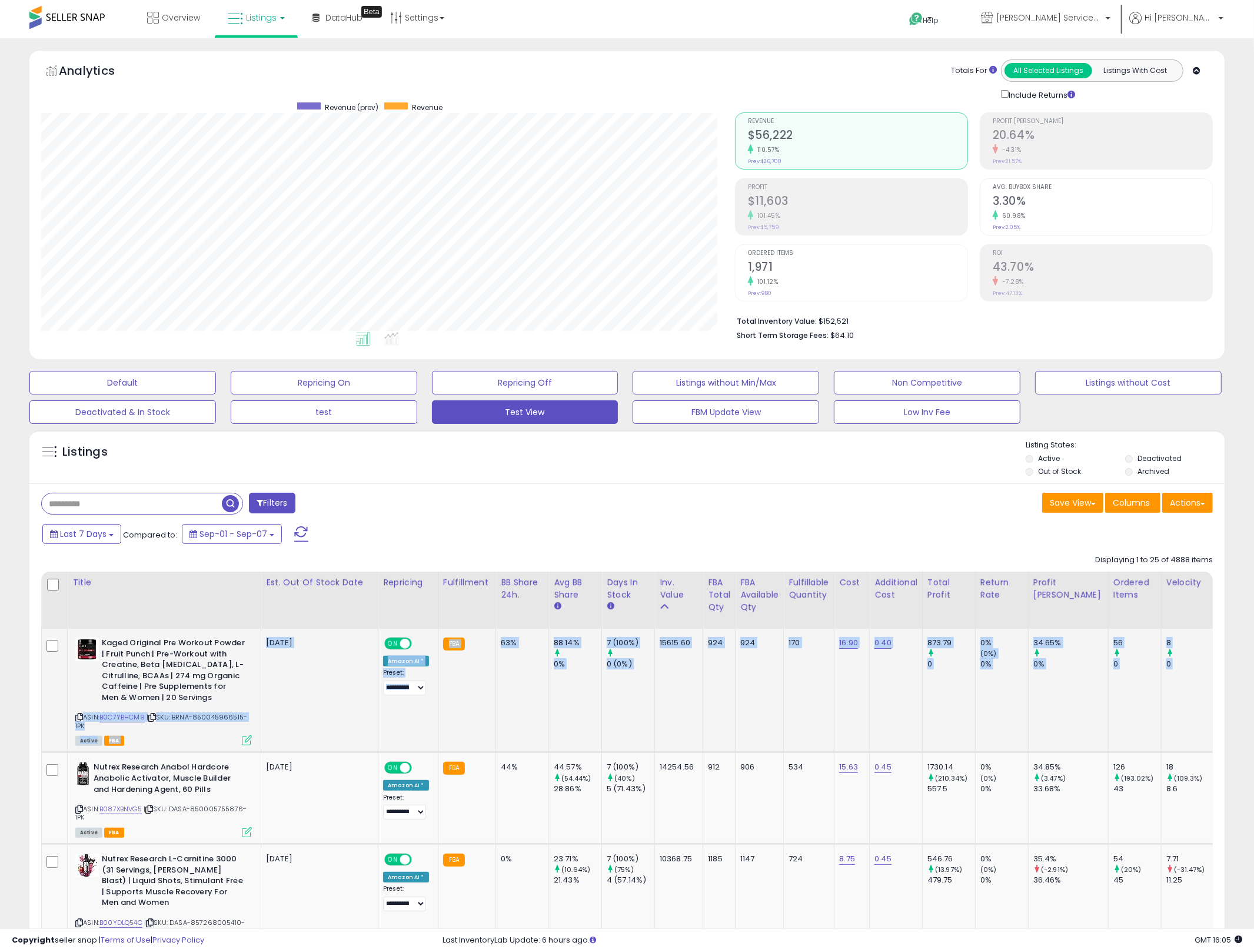
drag, startPoint x: 1003, startPoint y: 700, endPoint x: 626, endPoint y: 690, distance: 377.1
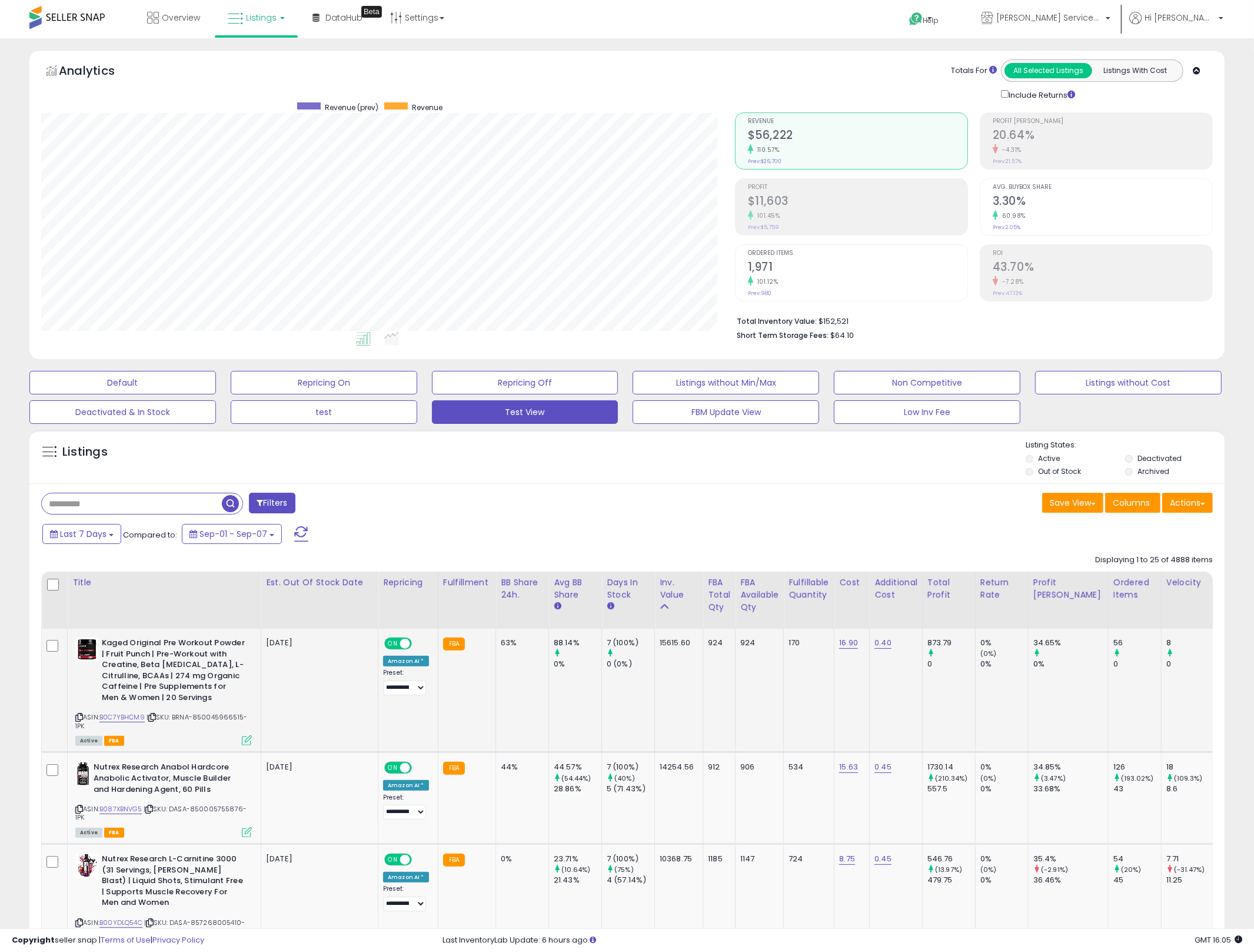
click at [628, 689] on td "7 (100%) 0 (0%)" at bounding box center [629, 691] width 53 height 124
click at [621, 511] on div "Filters" at bounding box center [330, 505] width 596 height 24
click at [749, 483] on div "Listings Active" at bounding box center [627, 457] width 1196 height 54
click at [245, 743] on icon at bounding box center [247, 740] width 10 height 10
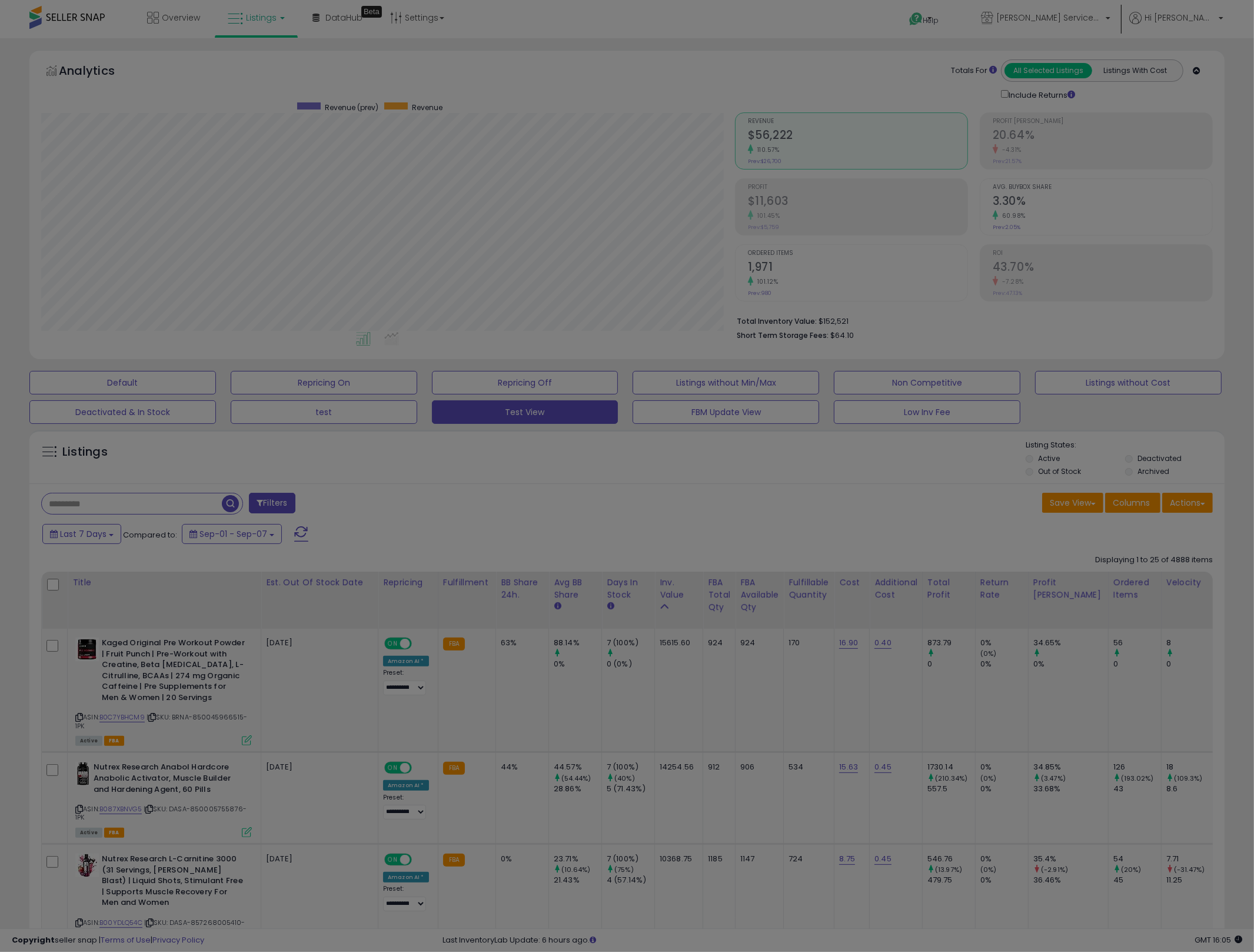
scroll to position [241, 701]
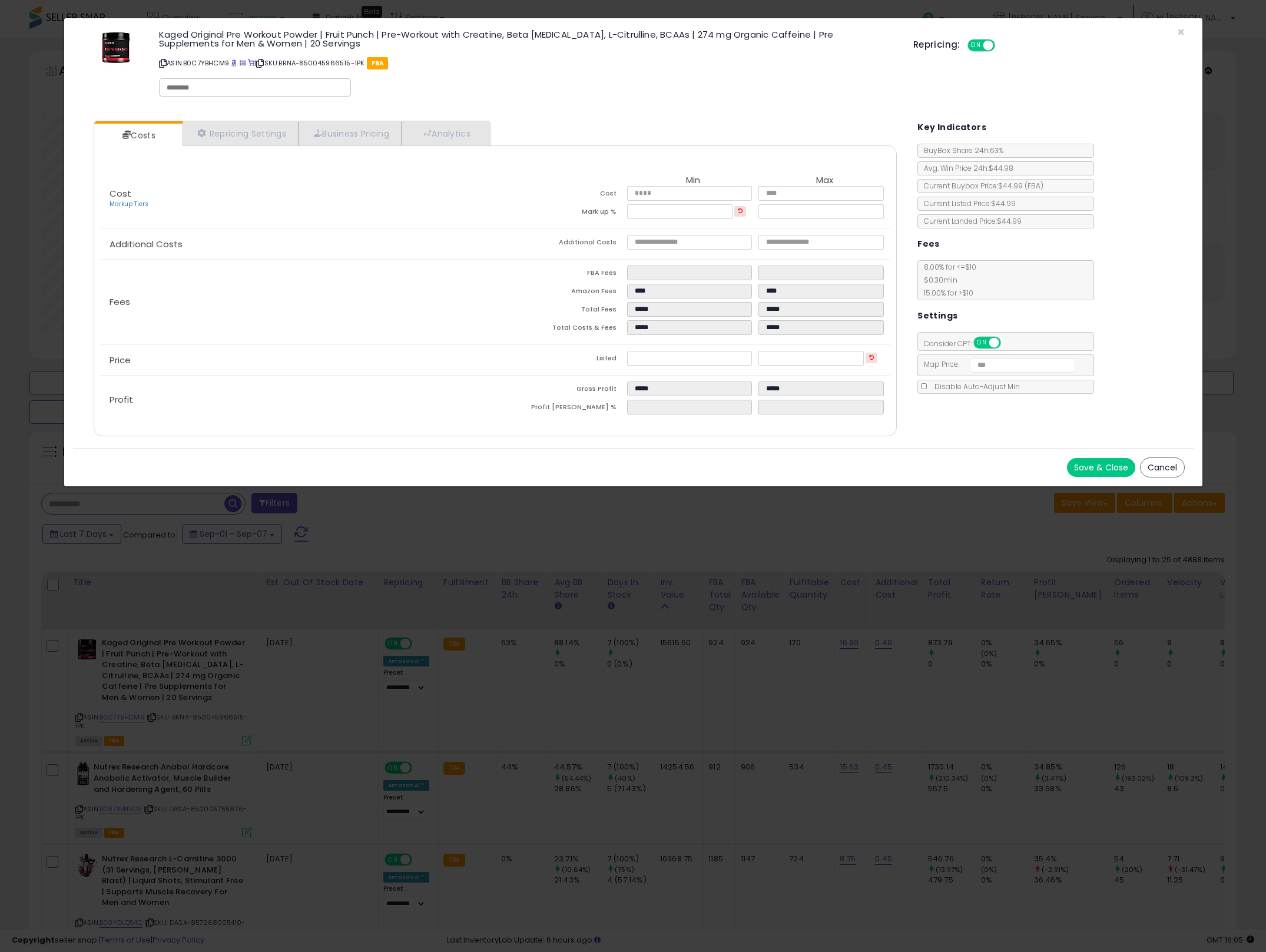
click at [786, 648] on div "× Close Kaged Original Pre Workout Powder | Fruit Punch | Pre-Workout with Crea…" at bounding box center [633, 476] width 1266 height 952
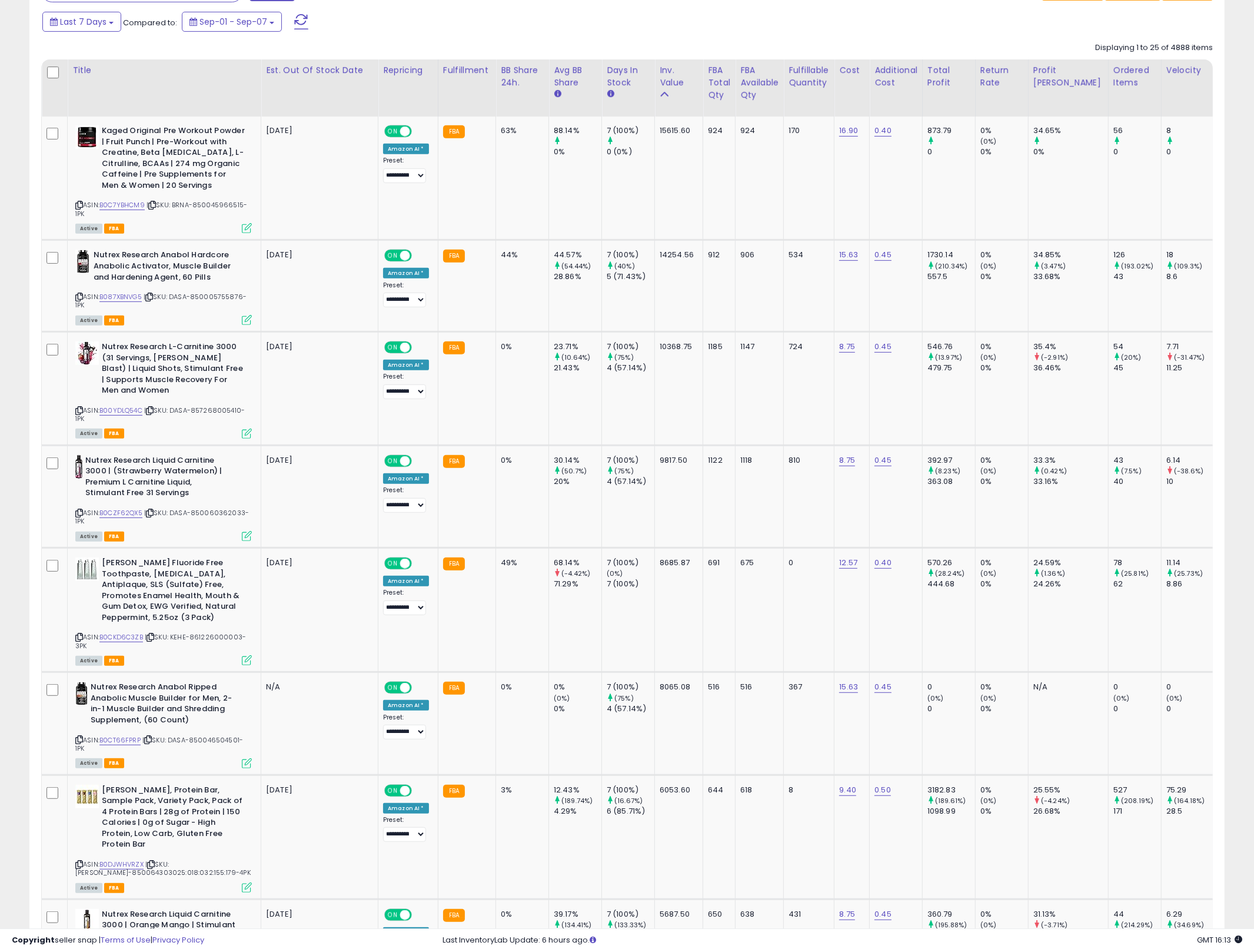
scroll to position [0, 0]
